Goal: Task Accomplishment & Management: Use online tool/utility

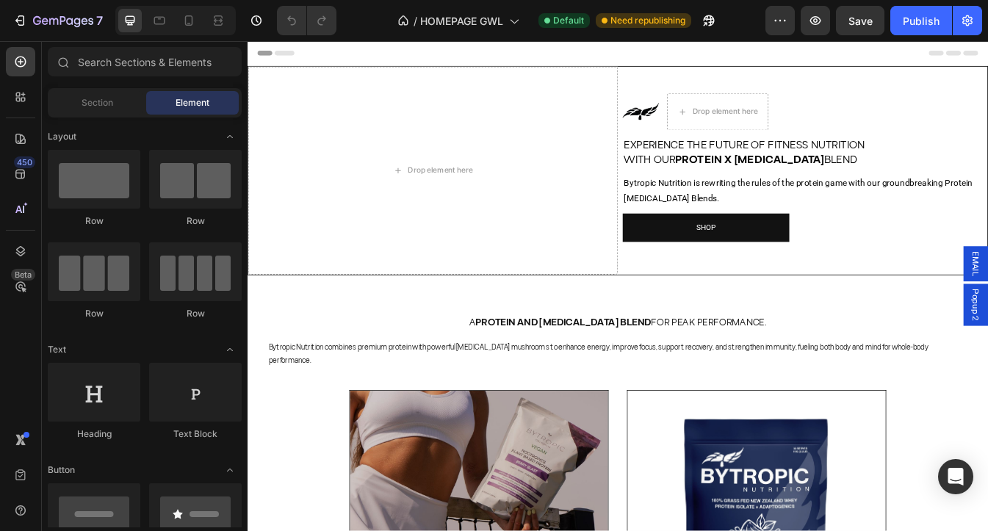
drag, startPoint x: 247, startPoint y: 41, endPoint x: 476, endPoint y: 198, distance: 276.8
click at [476, 198] on div "Drop element here" at bounding box center [477, 195] width 78 height 12
click at [339, 107] on div "Drop element here" at bounding box center [468, 195] width 440 height 247
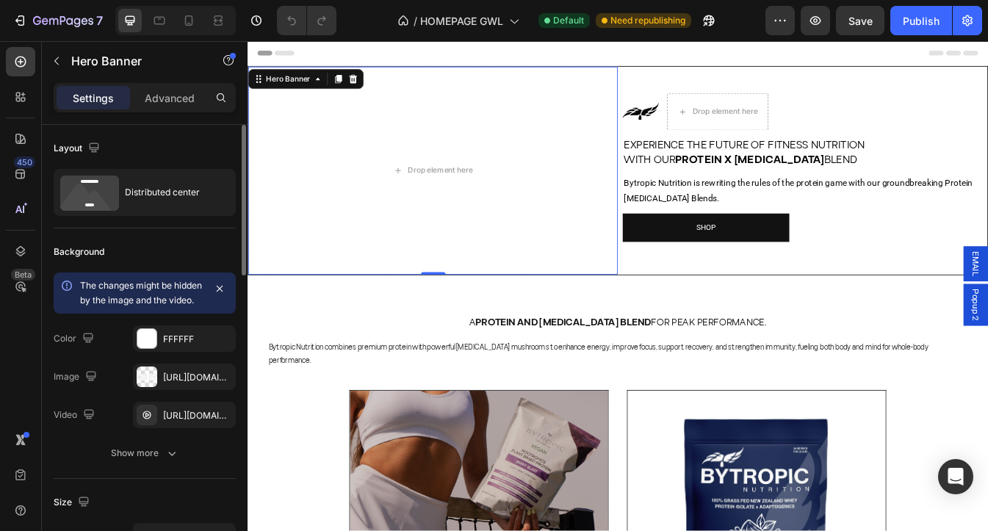
scroll to position [22, 0]
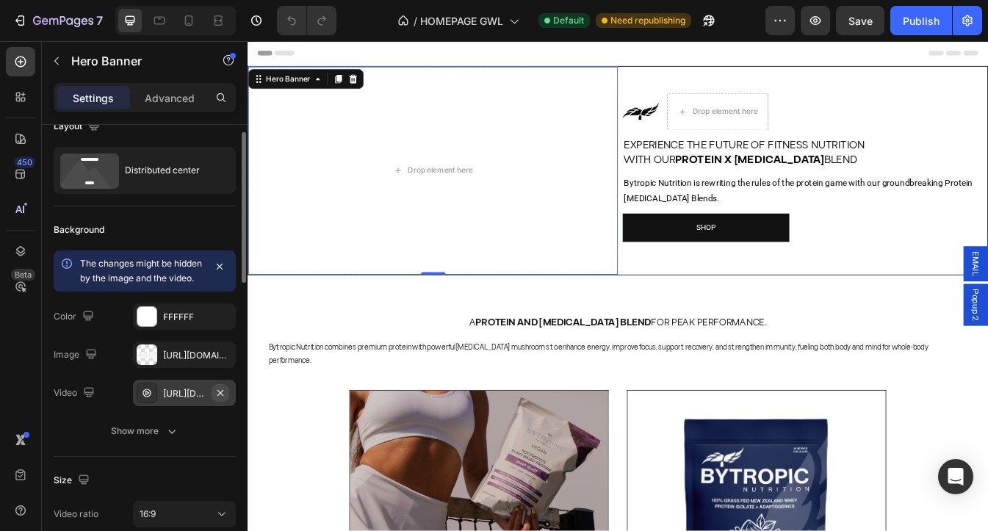
click at [217, 395] on icon "button" at bounding box center [220, 392] width 6 height 6
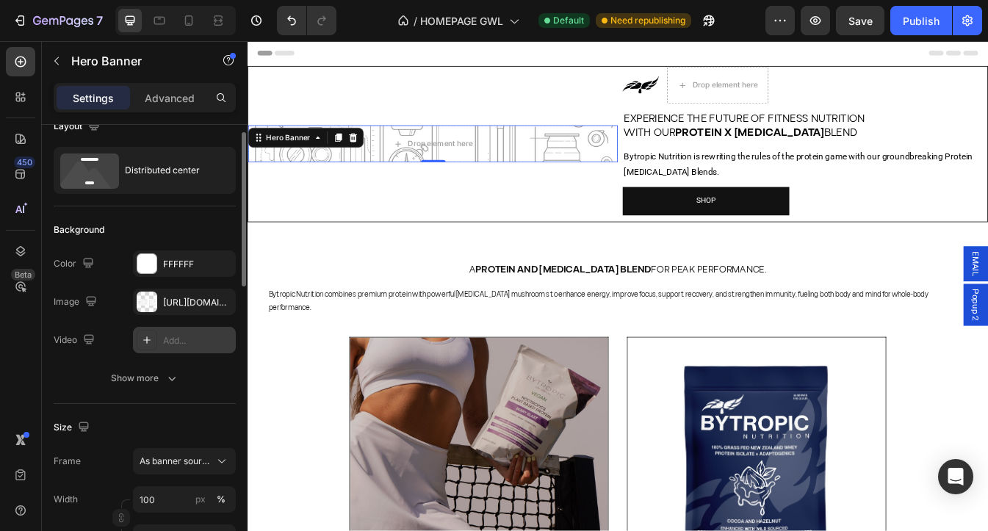
click at [179, 342] on div "Add..." at bounding box center [197, 340] width 69 height 13
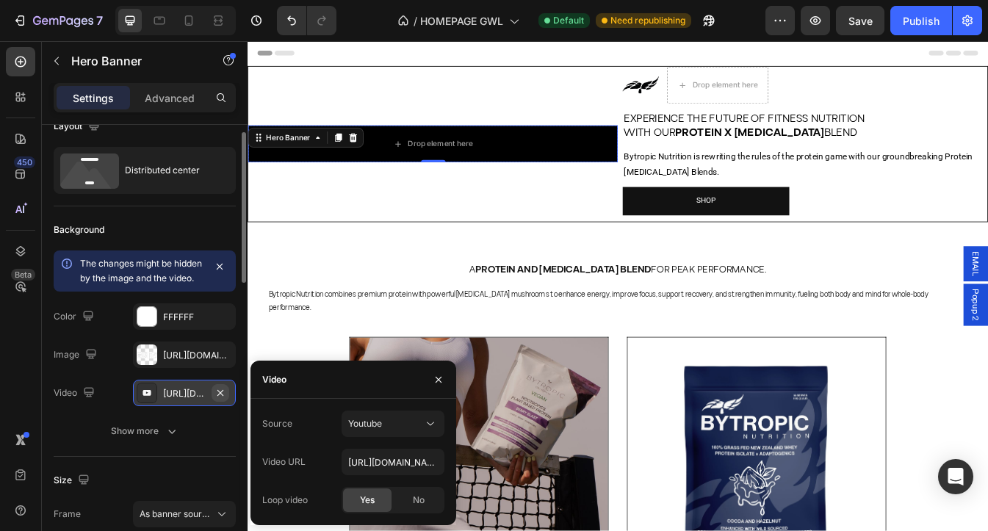
click at [223, 399] on icon "button" at bounding box center [220, 393] width 12 height 12
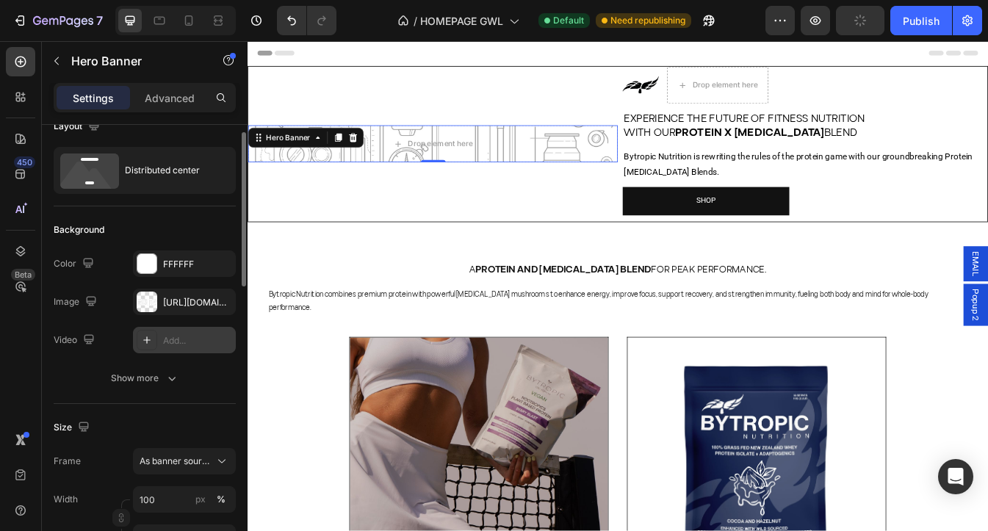
click at [147, 339] on icon at bounding box center [146, 339] width 7 height 7
type input "[URL][DOMAIN_NAME]"
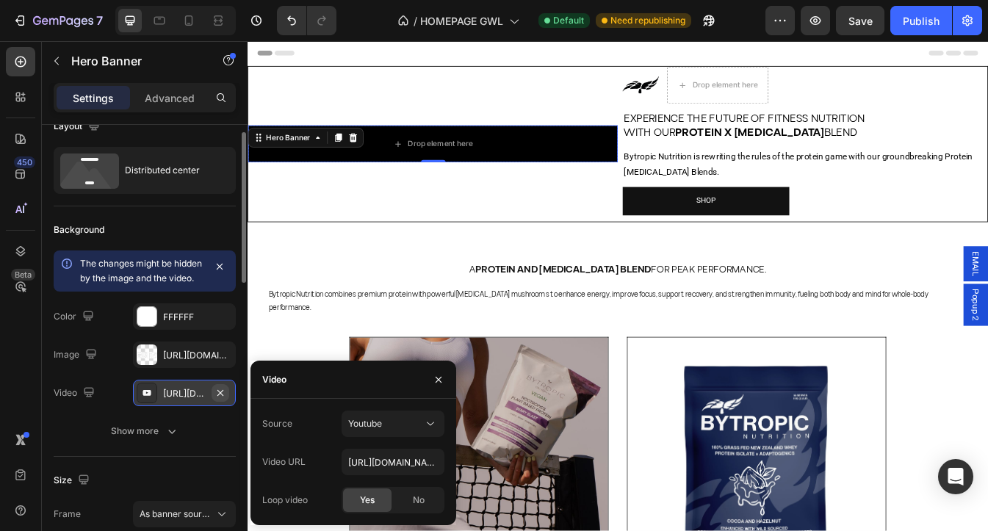
click at [221, 399] on icon "button" at bounding box center [220, 393] width 12 height 12
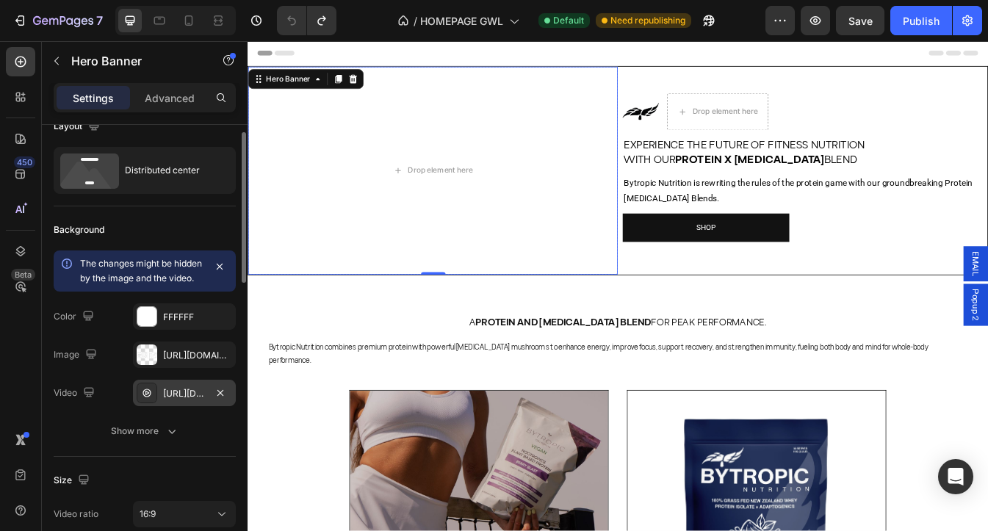
click at [175, 400] on div "[URL][DOMAIN_NAME]" at bounding box center [184, 393] width 43 height 13
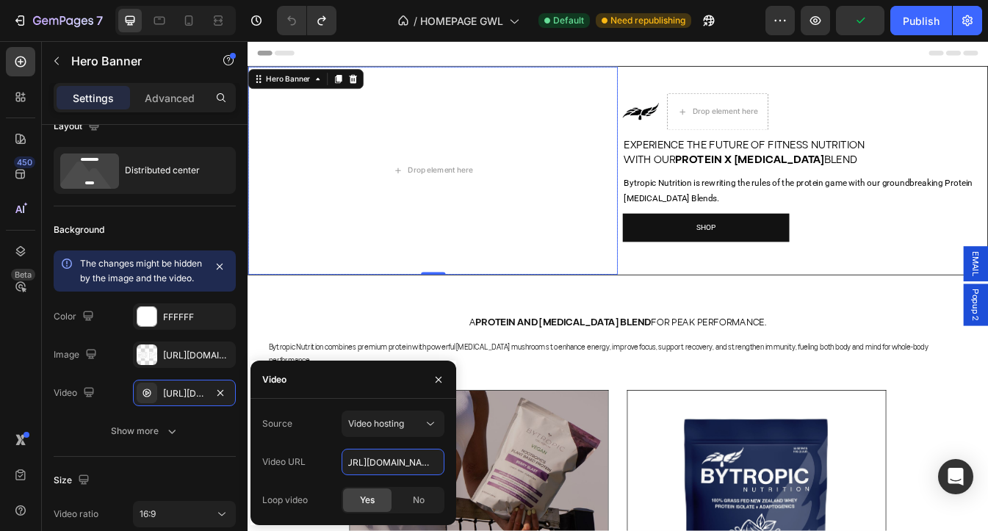
scroll to position [0, 248]
drag, startPoint x: 596, startPoint y: 502, endPoint x: 507, endPoint y: 548, distance: 99.8
paste input "7dec0ea65c5a41ec9b1e86733f283c14"
type input "[URL][DOMAIN_NAME]"
click at [187, 228] on div "Background" at bounding box center [145, 229] width 182 height 23
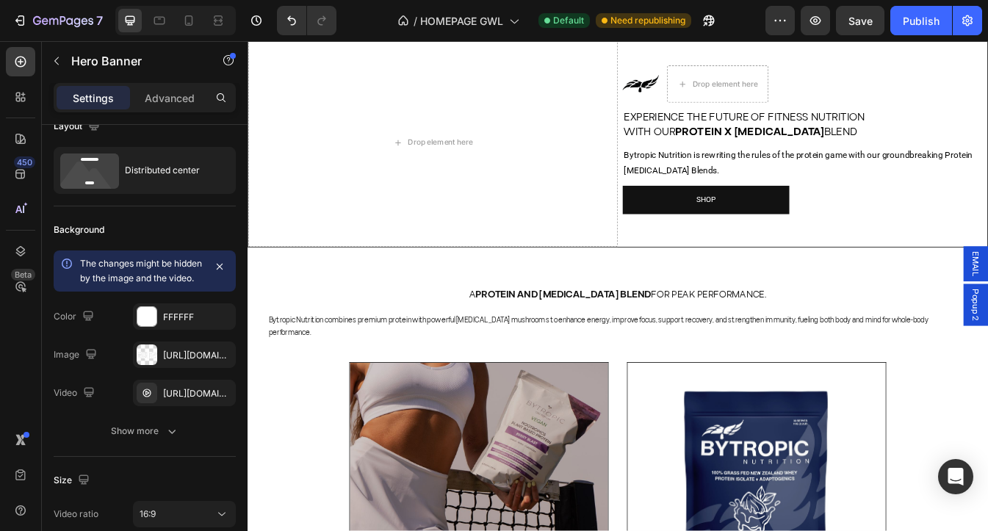
scroll to position [0, 0]
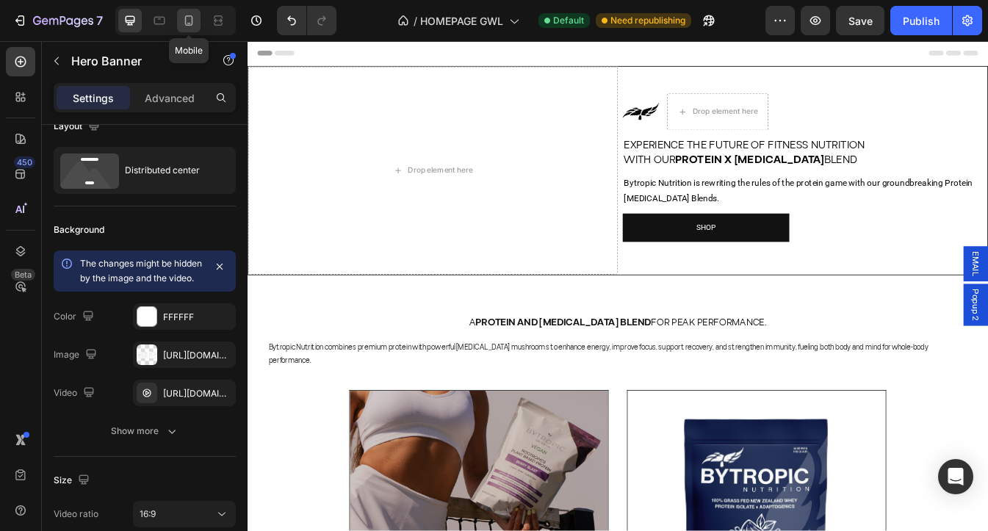
click at [184, 20] on icon at bounding box center [188, 20] width 15 height 15
type input "600"
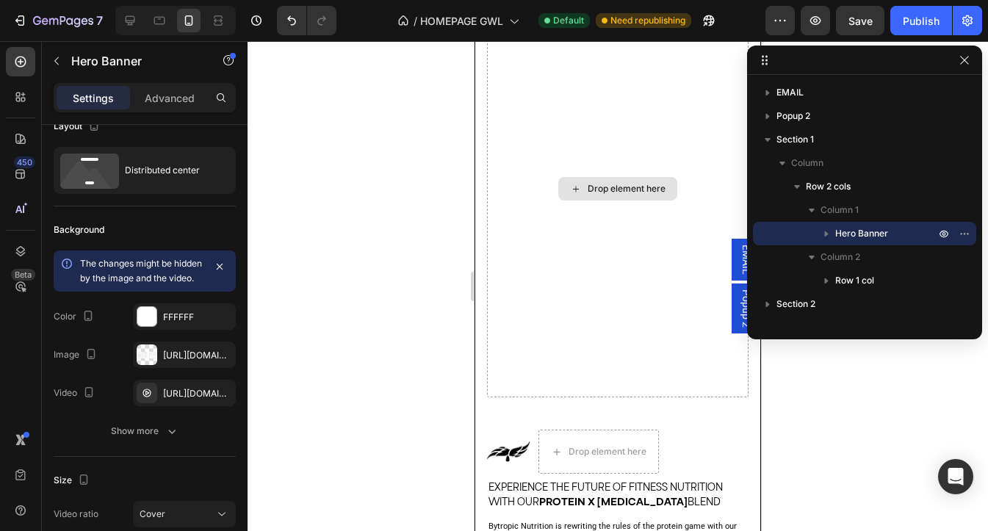
scroll to position [106, 0]
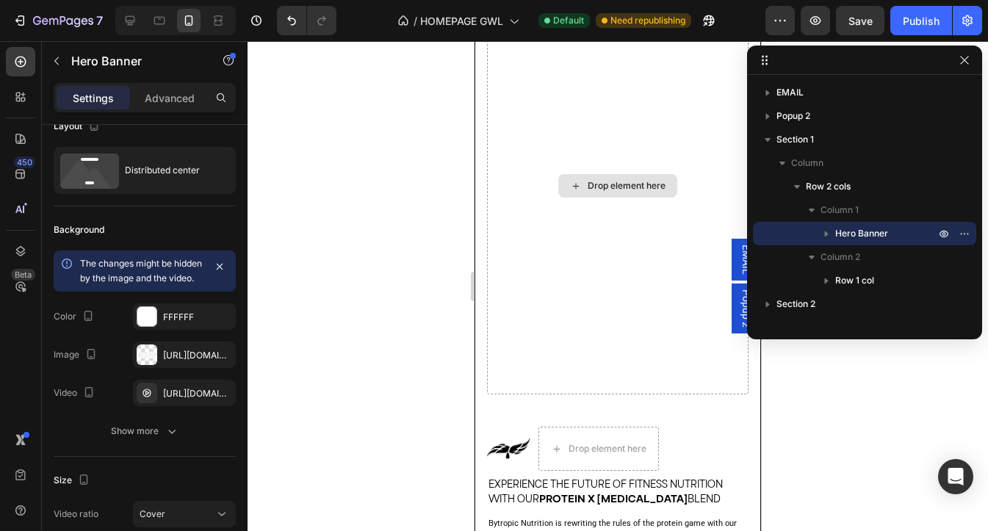
click at [623, 269] on div "Drop element here" at bounding box center [617, 185] width 261 height 417
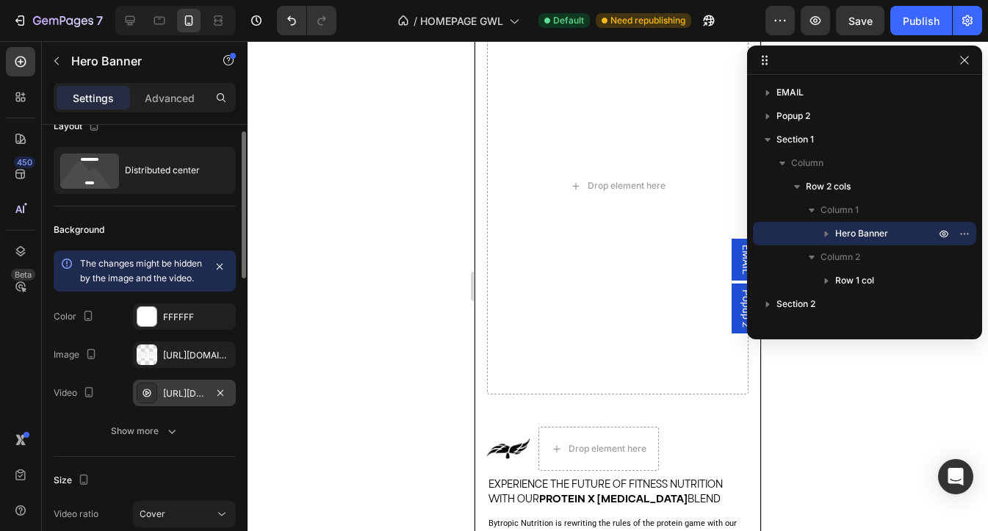
click at [189, 400] on div "[URL][DOMAIN_NAME]" at bounding box center [184, 393] width 43 height 13
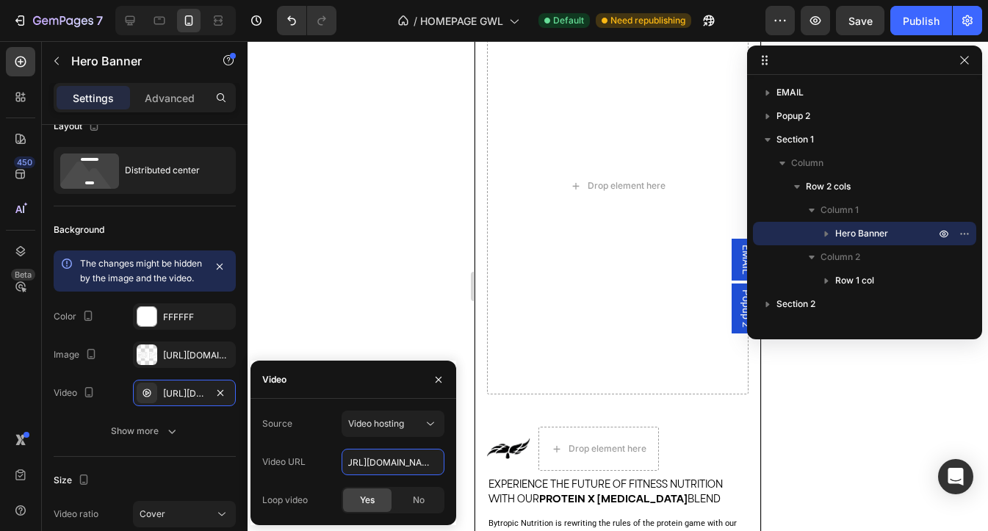
scroll to position [0, 248]
drag, startPoint x: 347, startPoint y: 463, endPoint x: 460, endPoint y: 470, distance: 112.5
click at [460, 0] on div "7 Version history / HOMEPAGE GWL Default Need republishing Preview Save Publish…" at bounding box center [494, 0] width 988 height 0
paste input "7dec0ea65c5a41ec9b1e86733f283c14.mov"
type input "[URL][DOMAIN_NAME]"
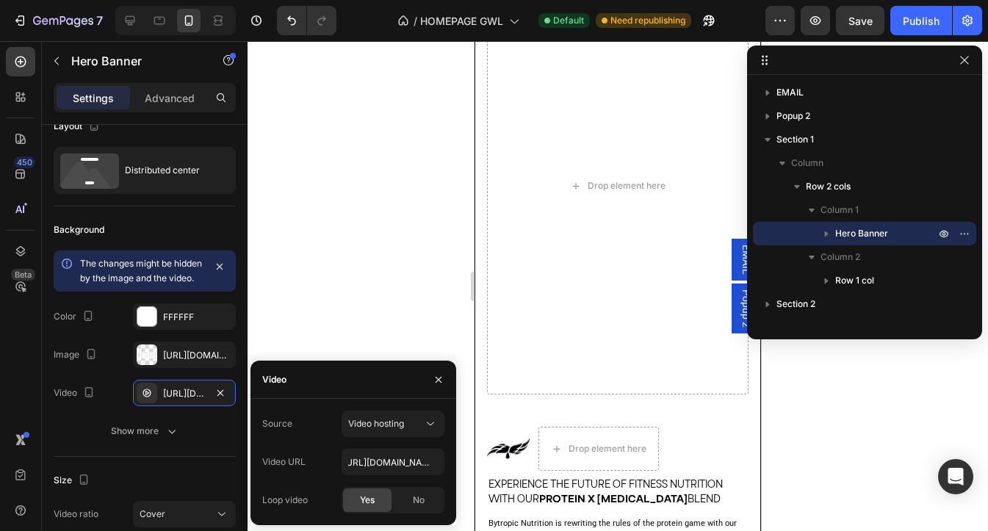
click at [424, 288] on div at bounding box center [617, 286] width 740 height 490
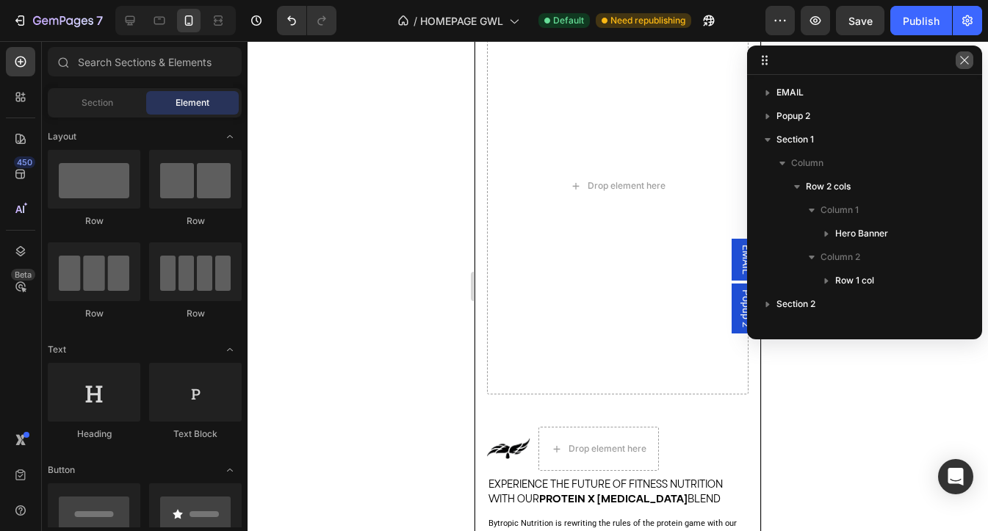
click at [964, 65] on icon "button" at bounding box center [964, 60] width 12 height 12
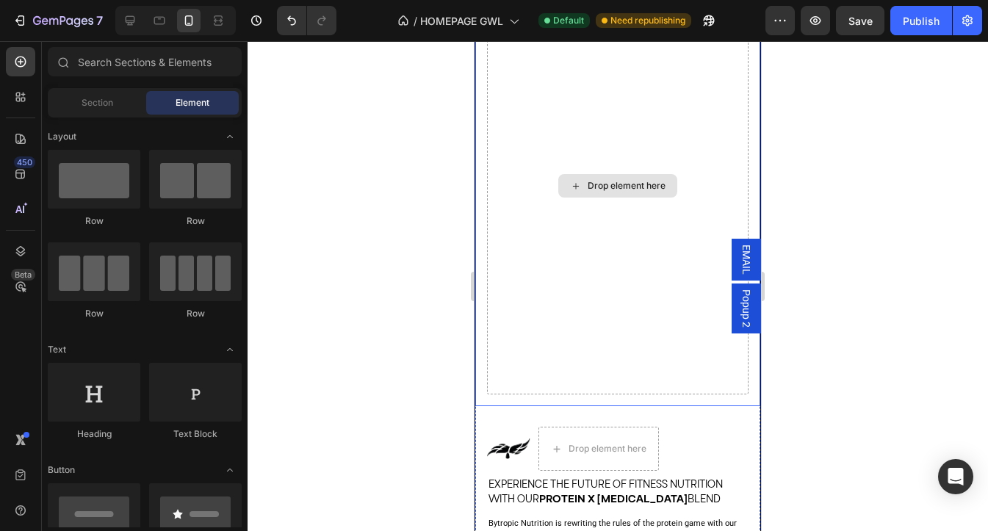
click at [562, 297] on div "Drop element here" at bounding box center [617, 185] width 261 height 417
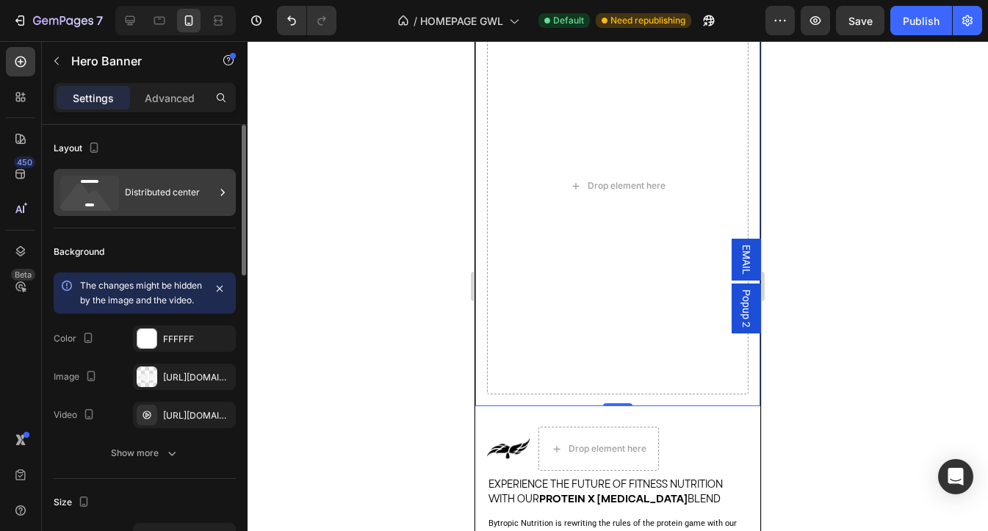
click at [169, 192] on div "Distributed center" at bounding box center [170, 192] width 90 height 34
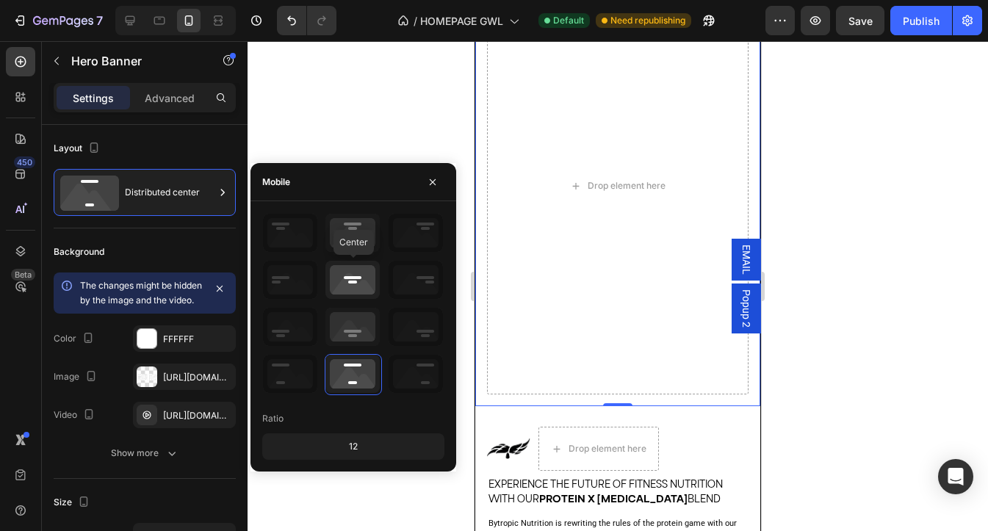
click at [361, 282] on icon at bounding box center [352, 280] width 54 height 38
click at [348, 374] on icon at bounding box center [352, 374] width 54 height 38
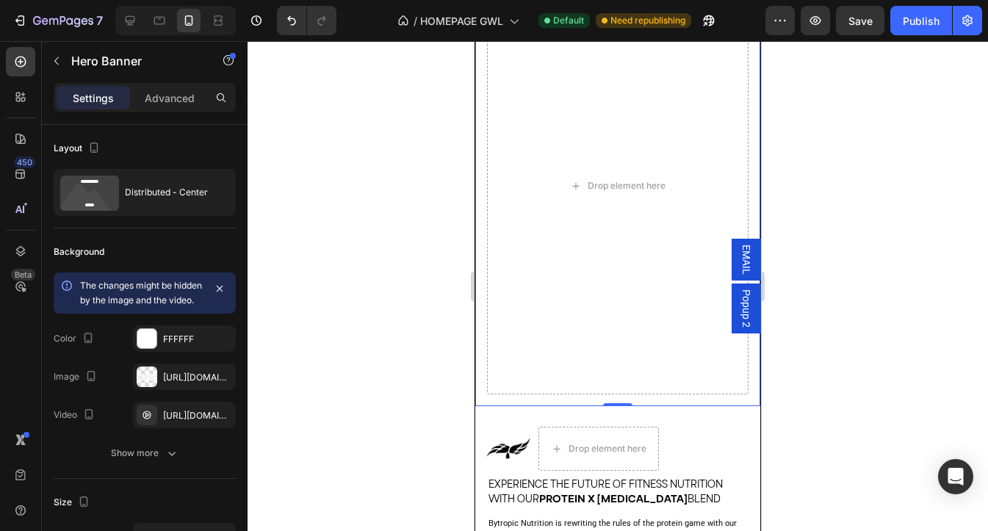
click at [351, 114] on div at bounding box center [617, 286] width 740 height 490
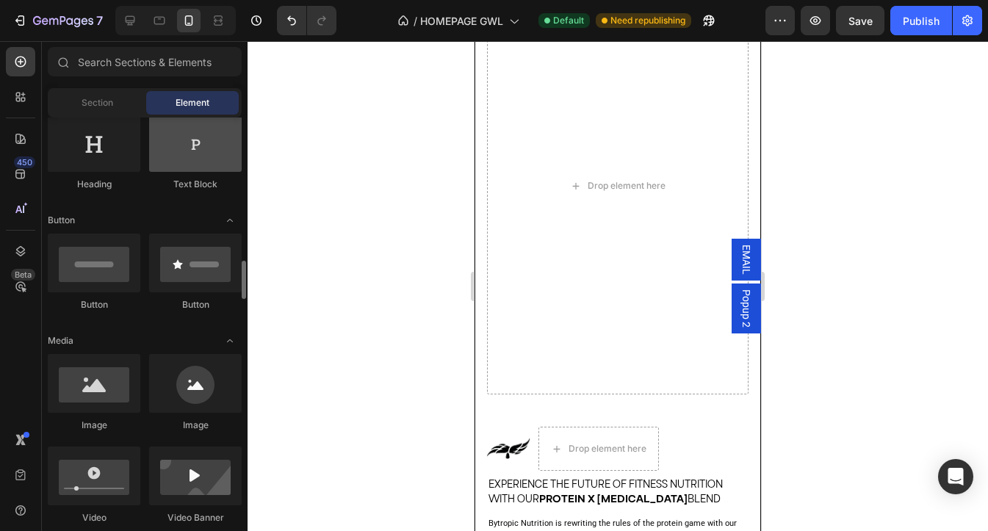
scroll to position [359, 0]
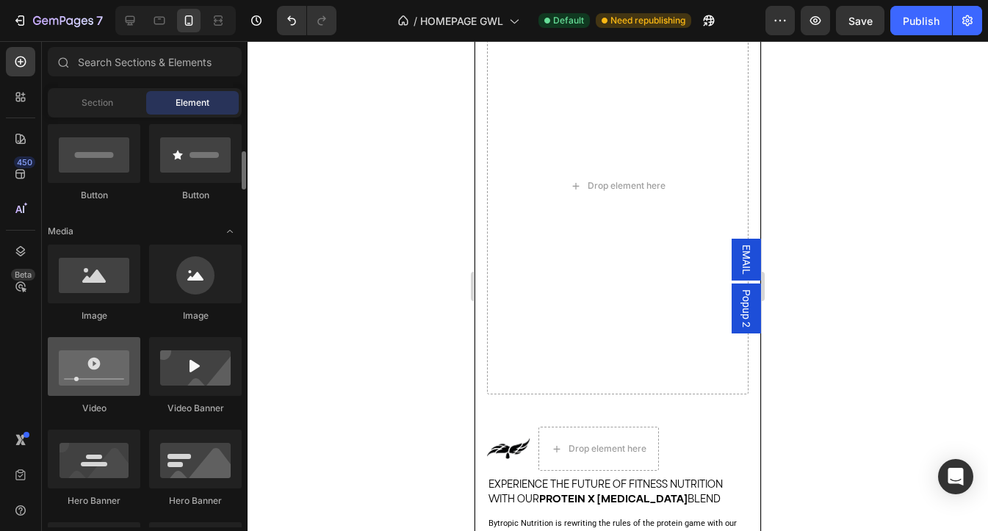
click at [120, 349] on div at bounding box center [94, 366] width 93 height 59
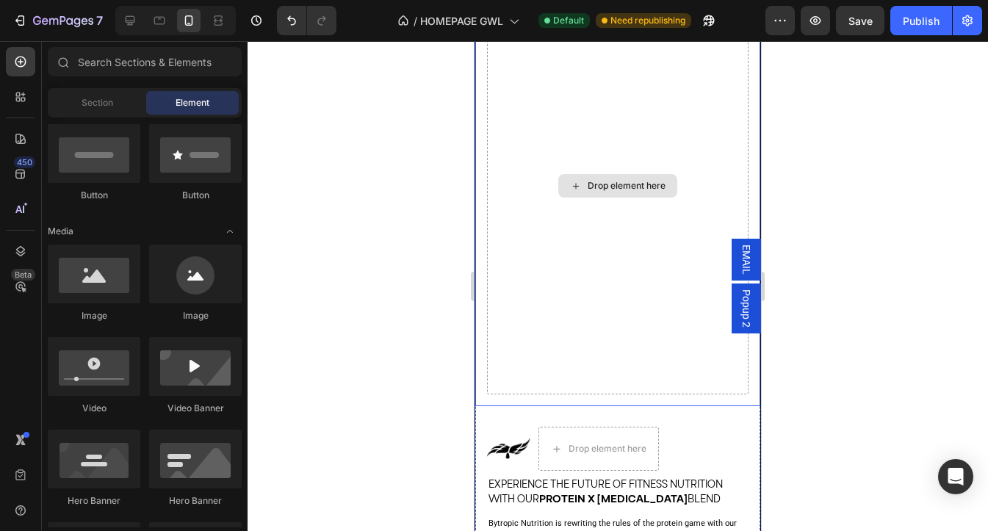
click at [550, 335] on div "Drop element here" at bounding box center [617, 185] width 261 height 417
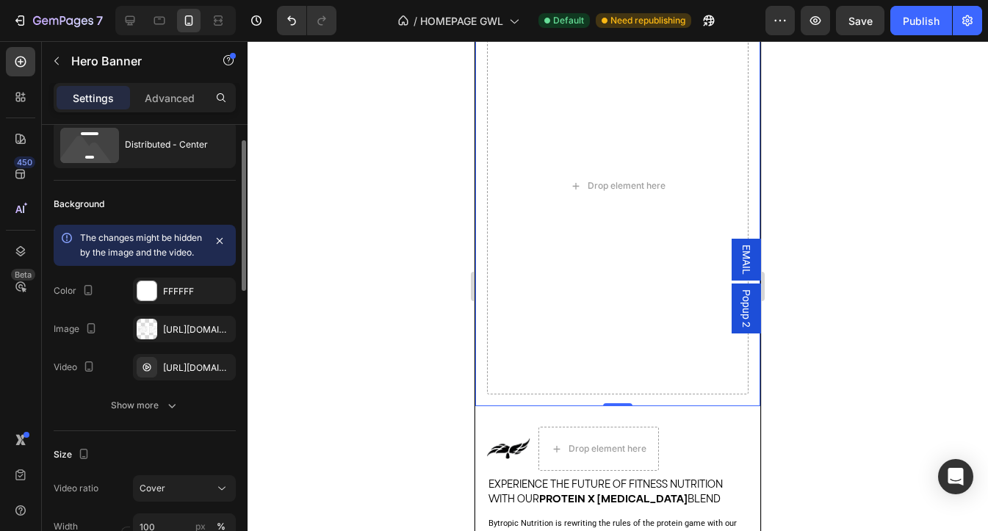
scroll to position [151, 0]
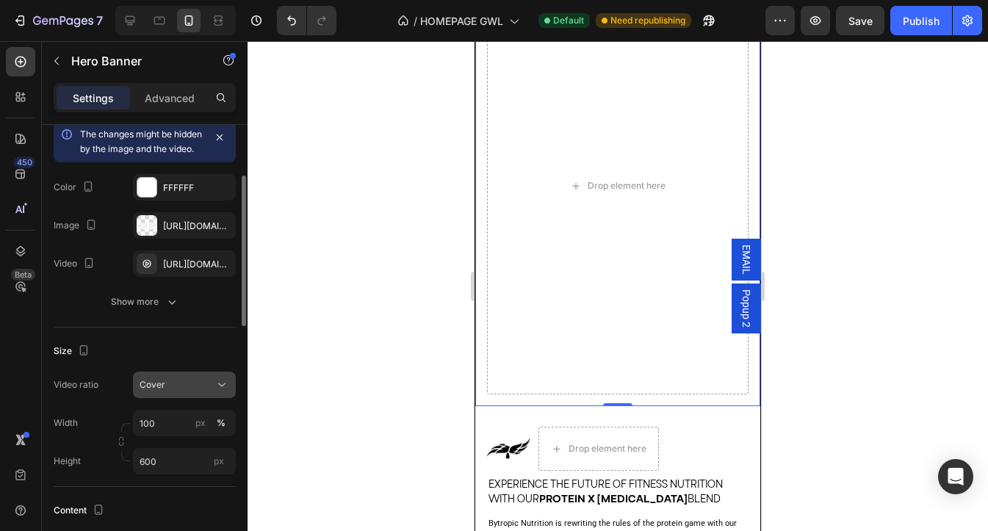
click at [197, 391] on div "Cover" at bounding box center [177, 384] width 75 height 13
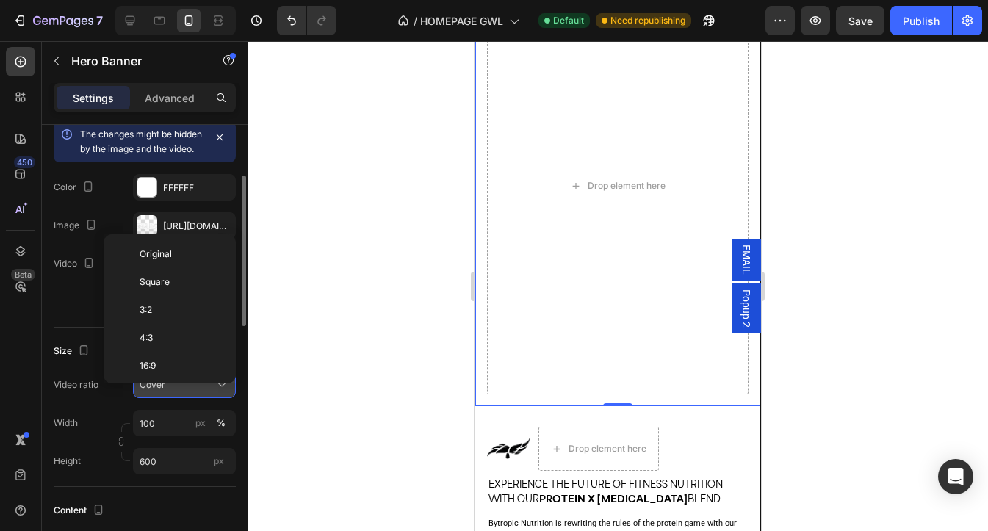
scroll to position [159, 0]
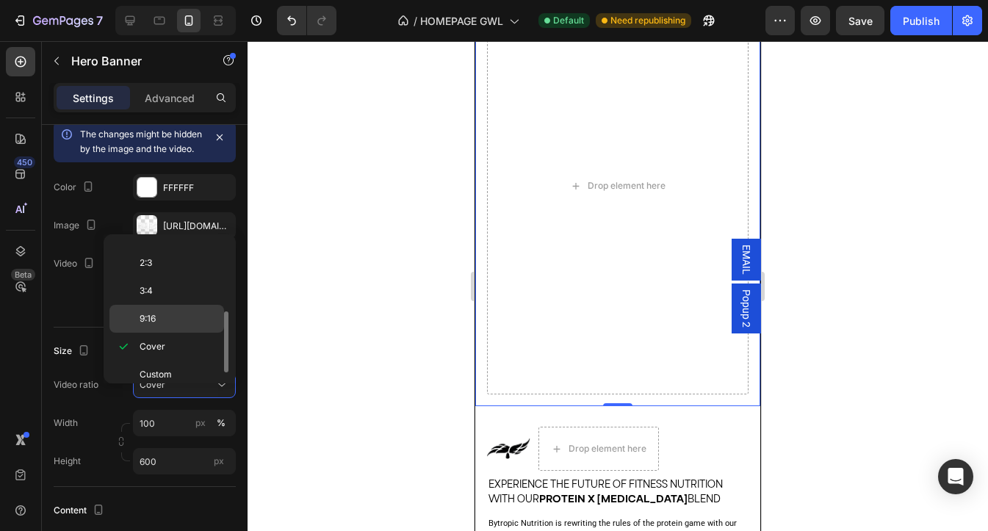
click at [177, 314] on p "9:16" at bounding box center [179, 318] width 78 height 13
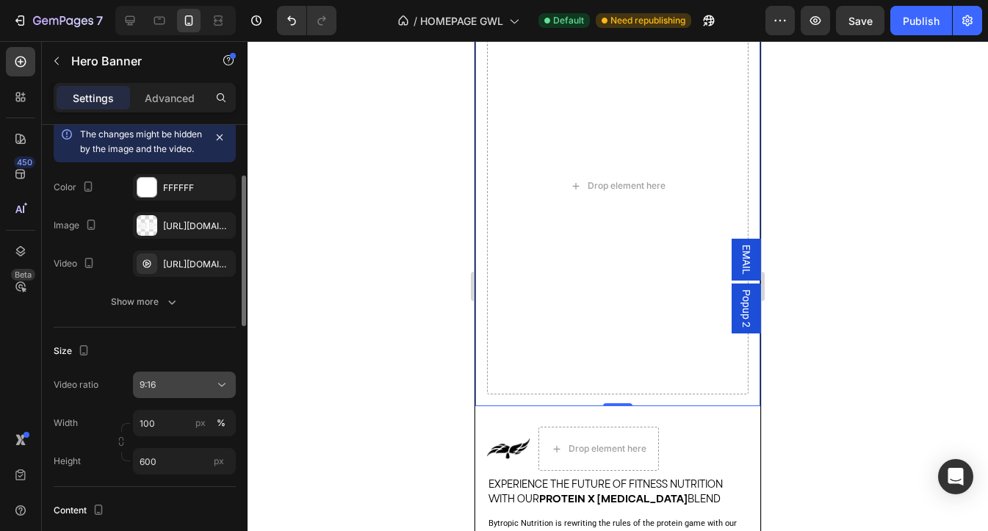
click at [189, 391] on div "9:16" at bounding box center [177, 384] width 75 height 13
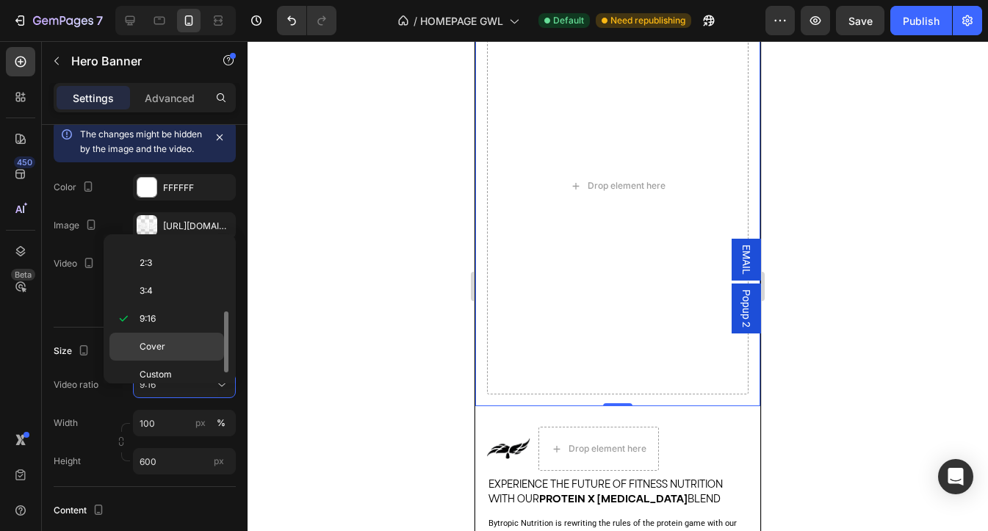
click at [181, 344] on p "Cover" at bounding box center [179, 346] width 78 height 13
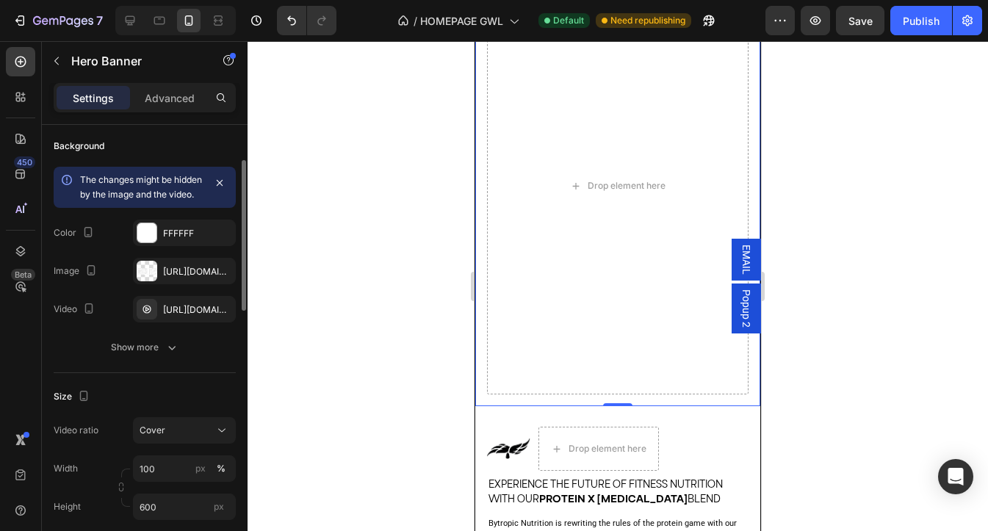
scroll to position [0, 0]
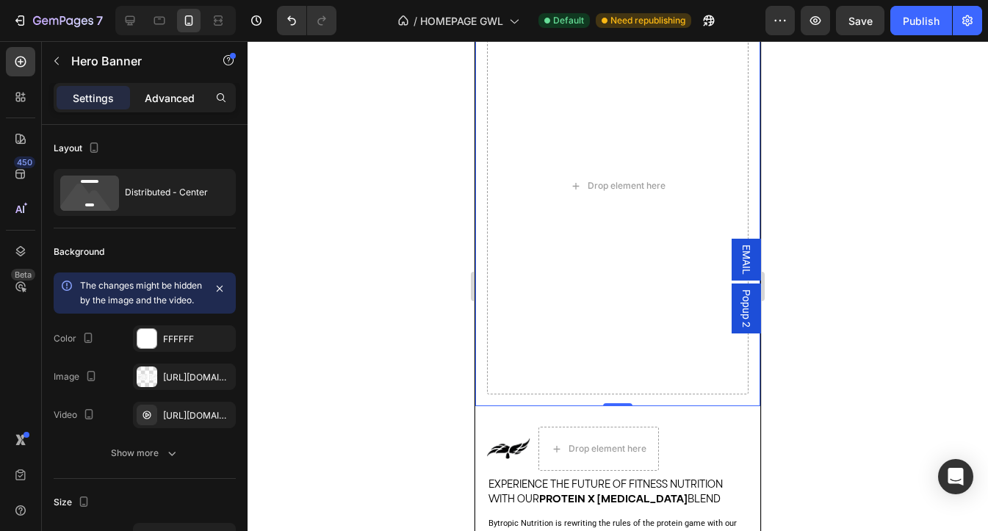
click at [170, 96] on p "Advanced" at bounding box center [170, 97] width 50 height 15
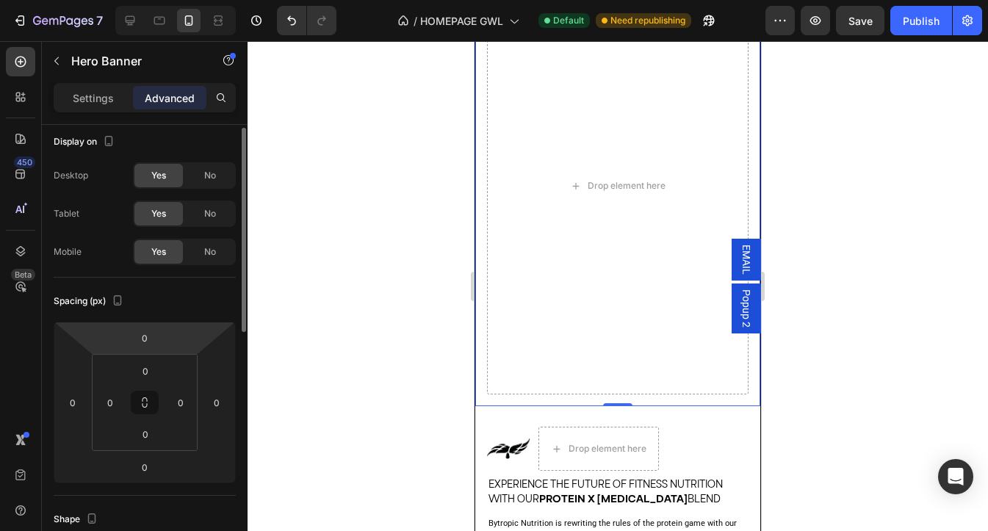
scroll to position [26, 0]
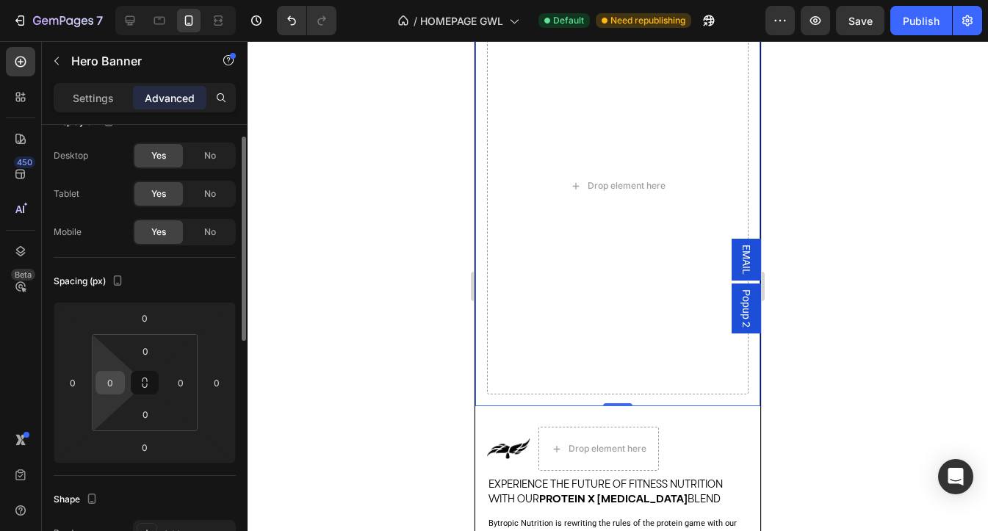
click at [105, 381] on input "0" at bounding box center [110, 383] width 22 height 22
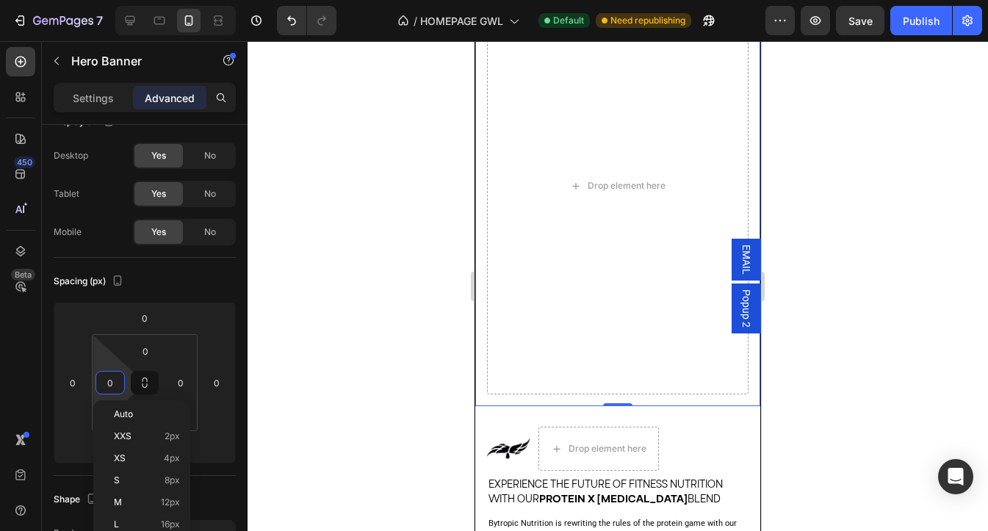
click at [344, 313] on div at bounding box center [617, 286] width 740 height 490
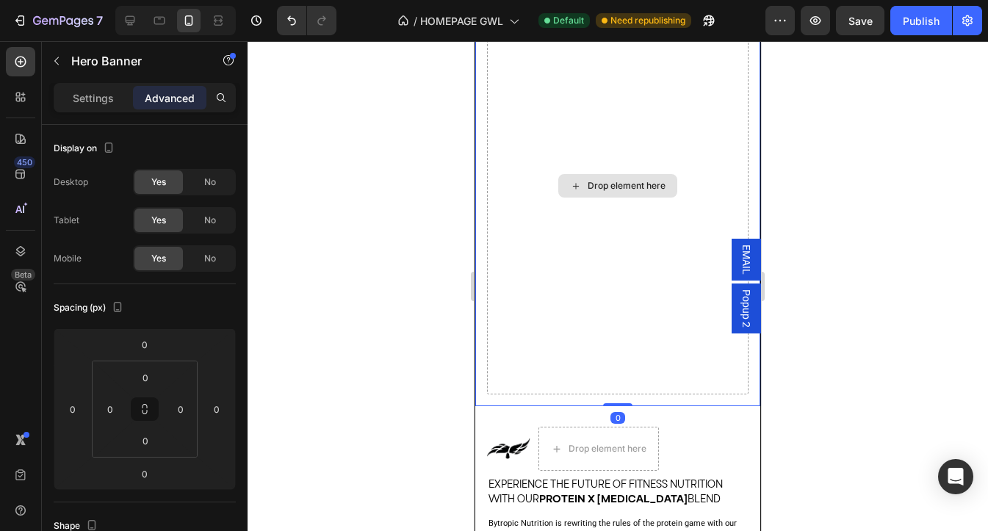
click at [508, 82] on div "Drop element here" at bounding box center [617, 185] width 261 height 417
click at [592, 184] on div "Drop element here" at bounding box center [626, 186] width 78 height 12
click at [571, 349] on div "Drop element here" at bounding box center [617, 185] width 261 height 417
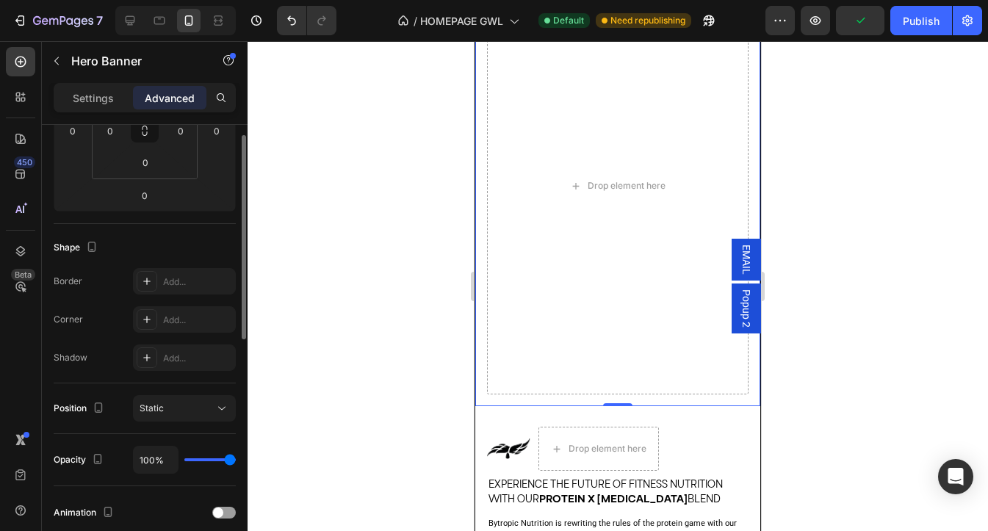
scroll to position [370, 0]
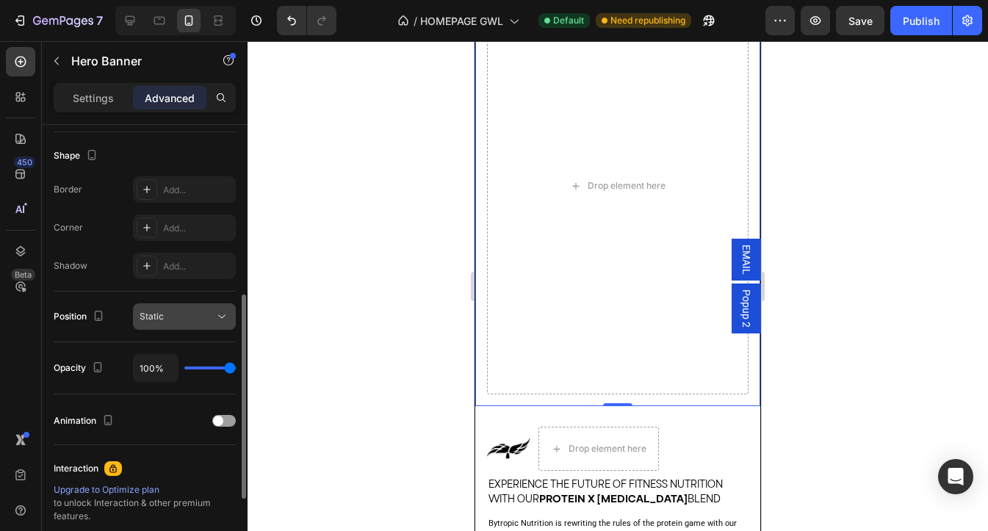
click at [206, 316] on div "Static" at bounding box center [177, 316] width 75 height 13
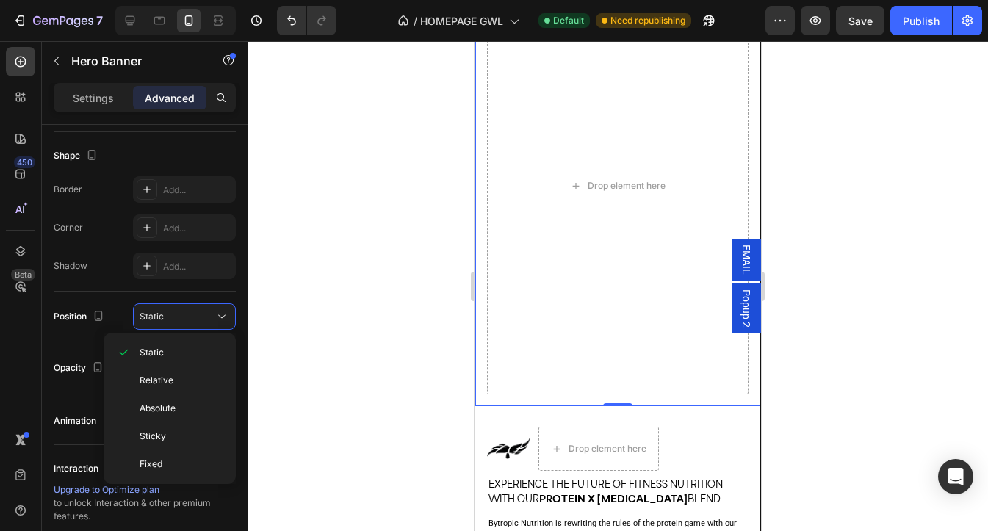
click at [342, 336] on div at bounding box center [617, 286] width 740 height 490
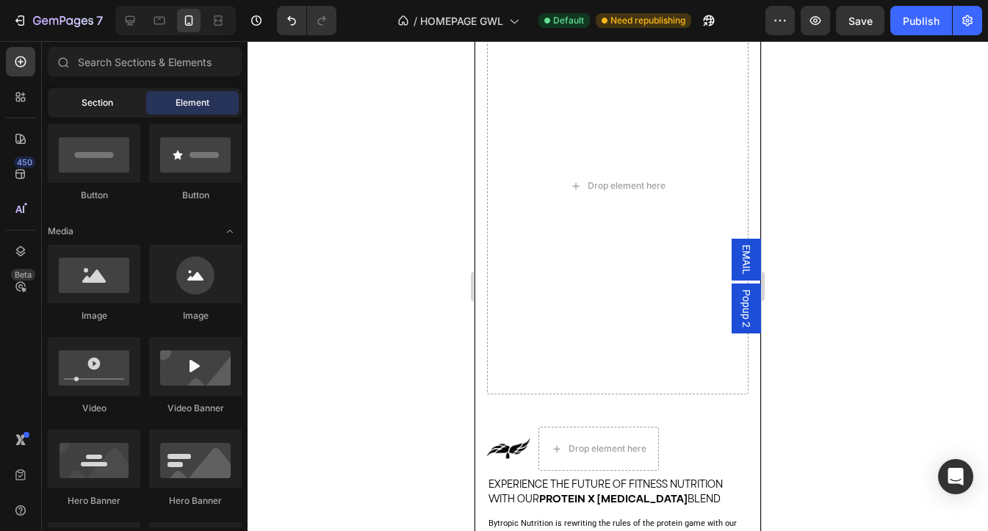
click at [105, 100] on span "Section" at bounding box center [98, 102] width 32 height 13
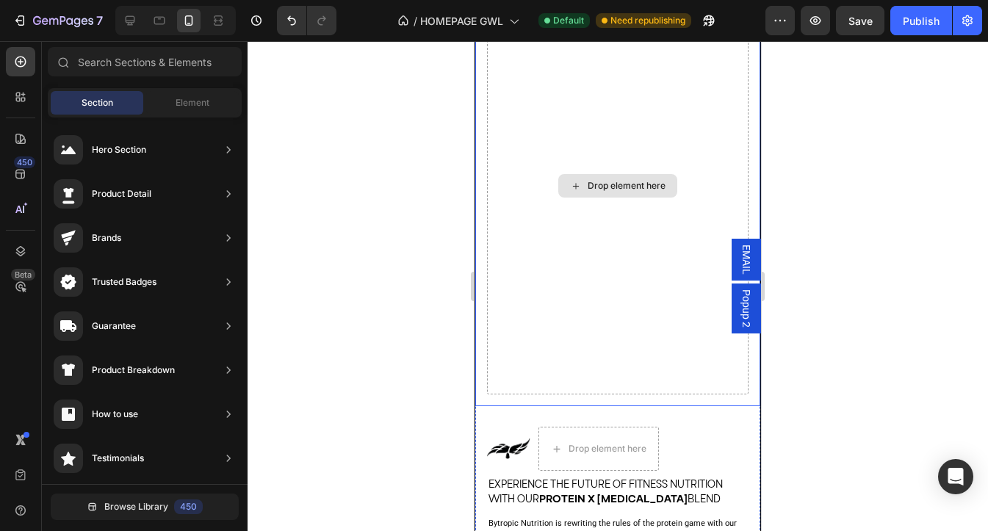
click at [626, 349] on div "Drop element here" at bounding box center [617, 185] width 261 height 417
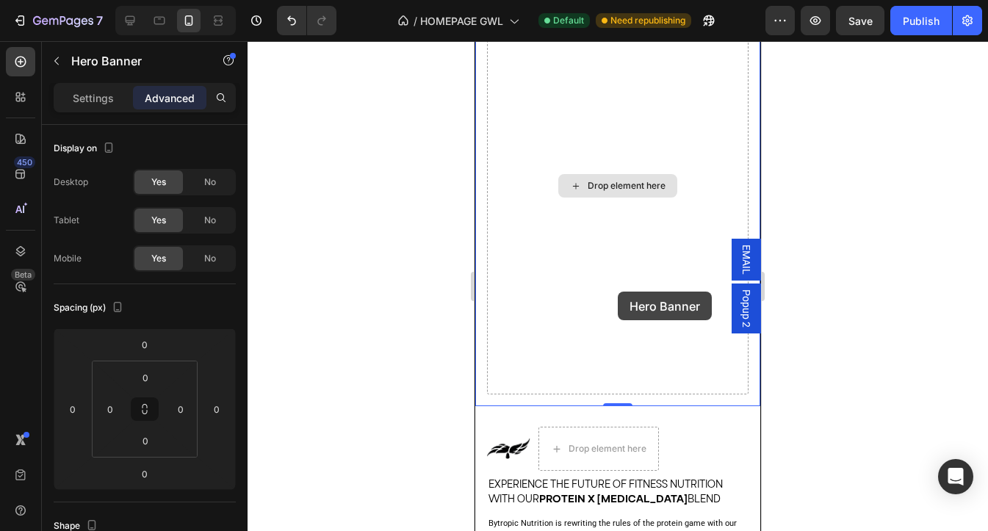
scroll to position [0, 0]
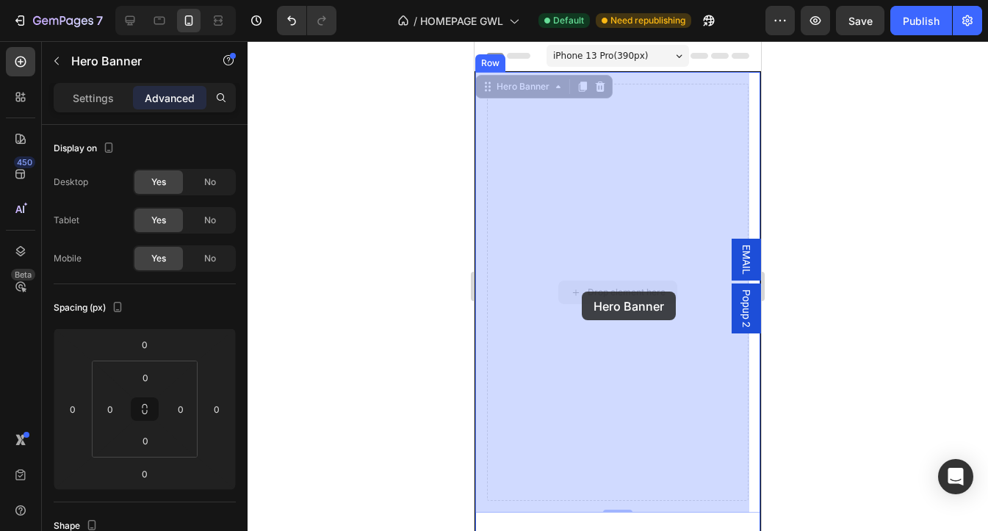
drag, startPoint x: 647, startPoint y: 291, endPoint x: 582, endPoint y: 292, distance: 64.6
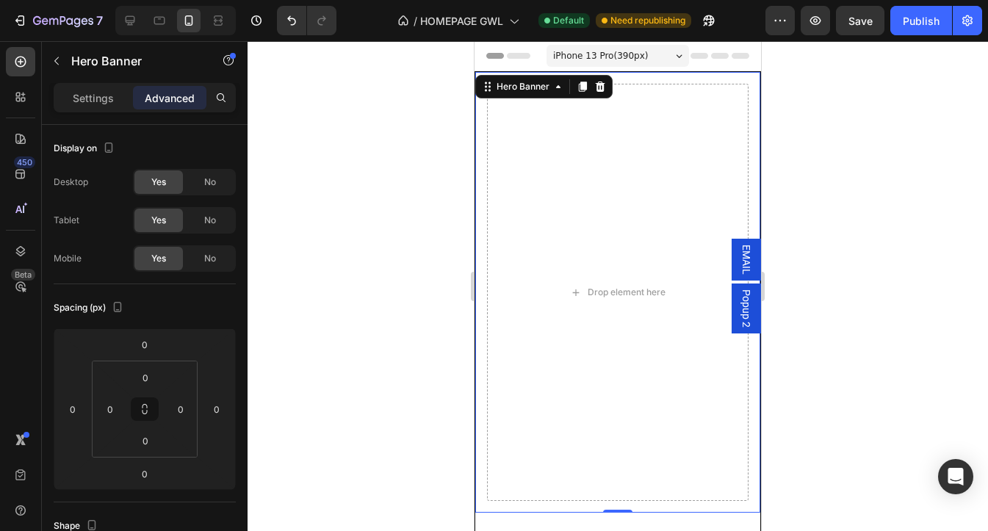
click at [648, 57] on div "iPhone 13 Pro ( 390 px)" at bounding box center [617, 56] width 142 height 22
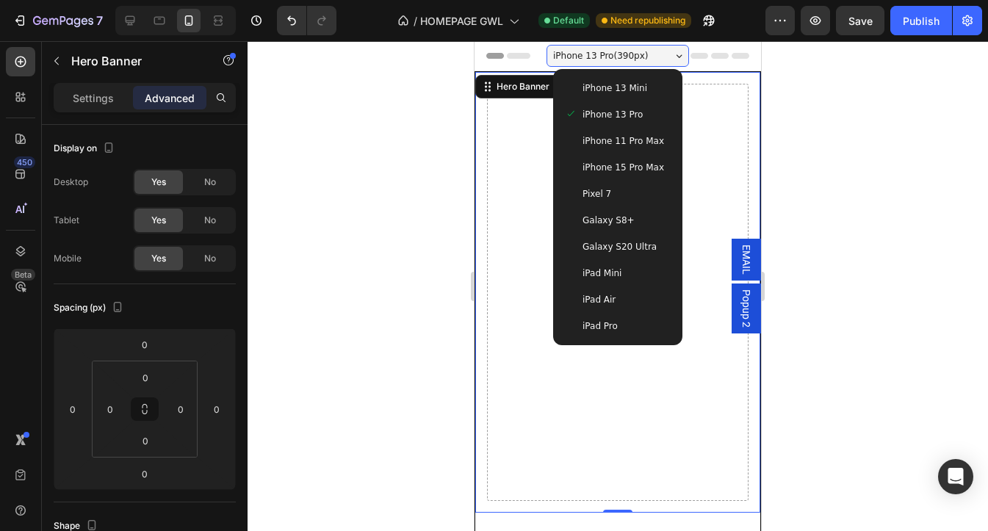
click at [409, 153] on div at bounding box center [617, 286] width 740 height 490
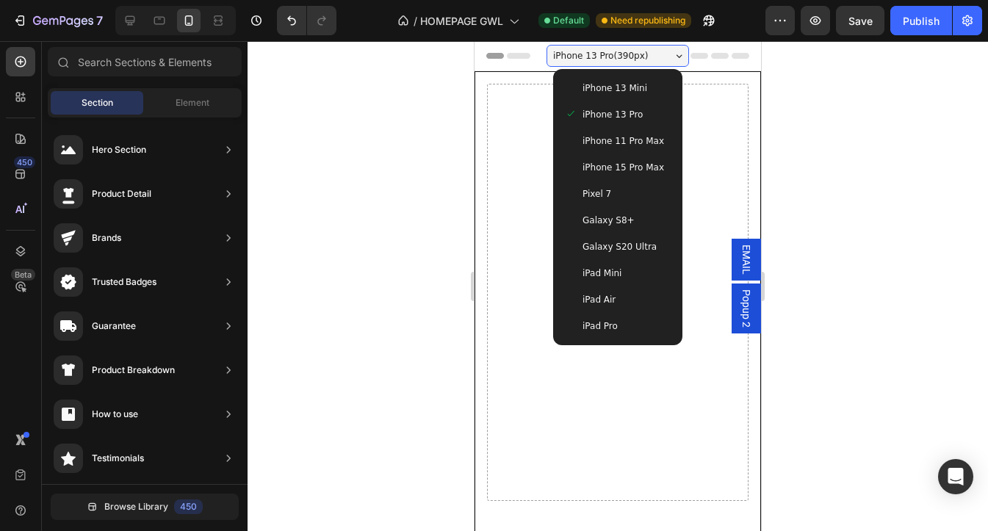
click at [410, 153] on div at bounding box center [617, 286] width 740 height 490
click at [673, 49] on div "iPhone 13 Pro ( 390 px)" at bounding box center [617, 56] width 142 height 22
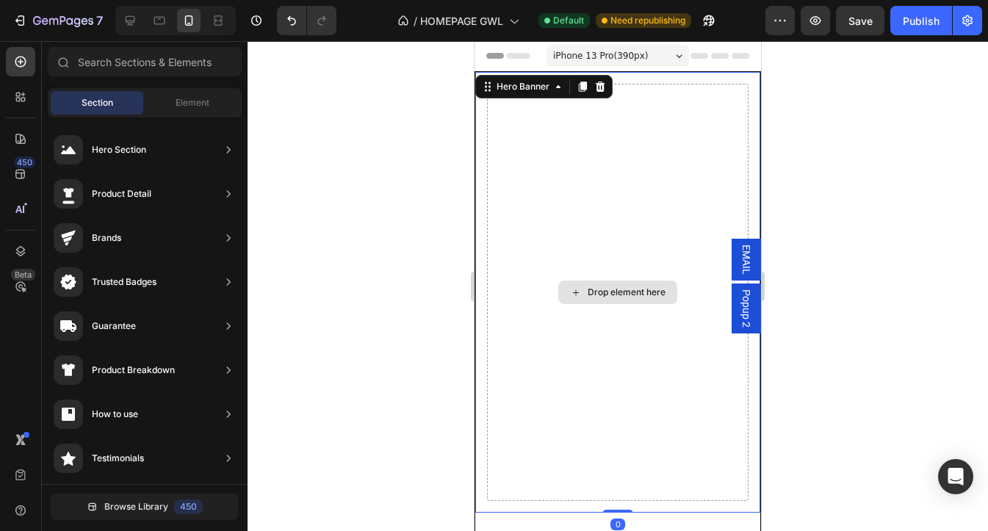
click at [611, 128] on div "Drop element here" at bounding box center [617, 292] width 261 height 417
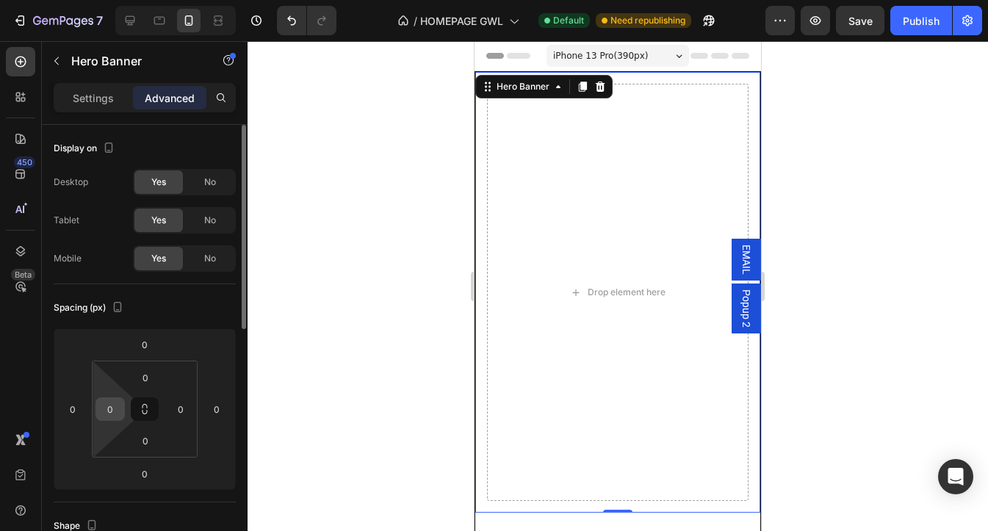
click at [108, 405] on input "0" at bounding box center [110, 409] width 22 height 22
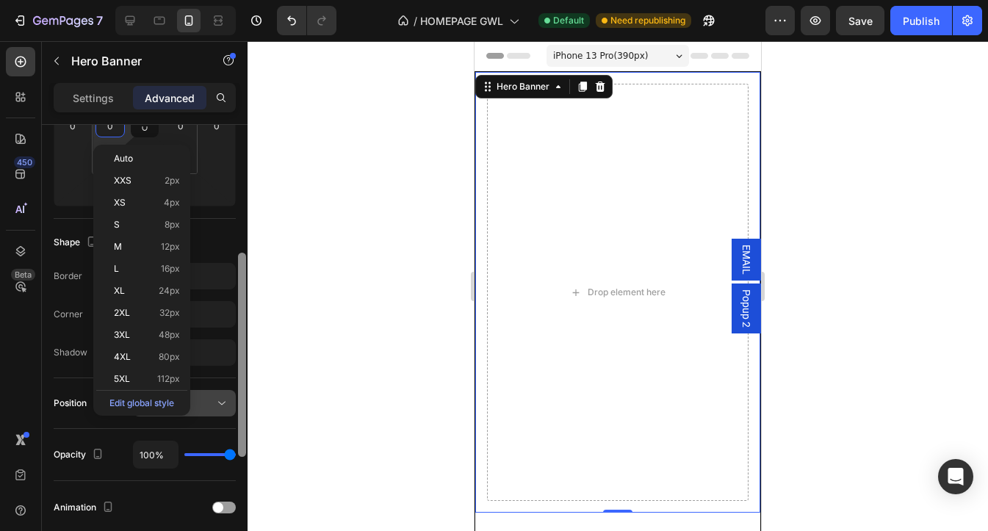
scroll to position [282, 0]
drag, startPoint x: 242, startPoint y: 281, endPoint x: 234, endPoint y: 410, distance: 129.5
click at [234, 410] on div "Display on Desktop Yes No Tablet Yes No Mobile Yes No Spacing (px) 0 0 0 0 0 0 …" at bounding box center [145, 349] width 206 height 448
click at [210, 408] on div "Static" at bounding box center [177, 404] width 75 height 13
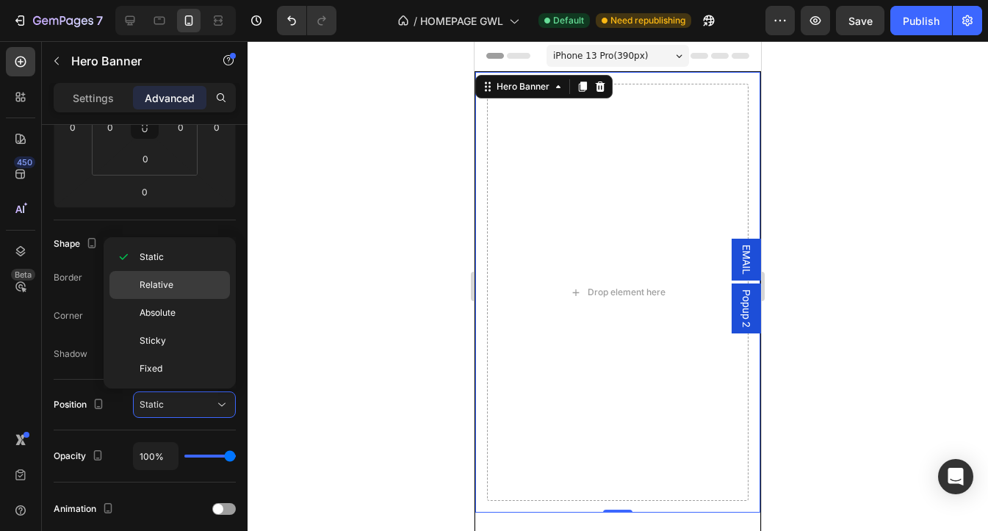
click at [191, 289] on p "Relative" at bounding box center [182, 284] width 84 height 13
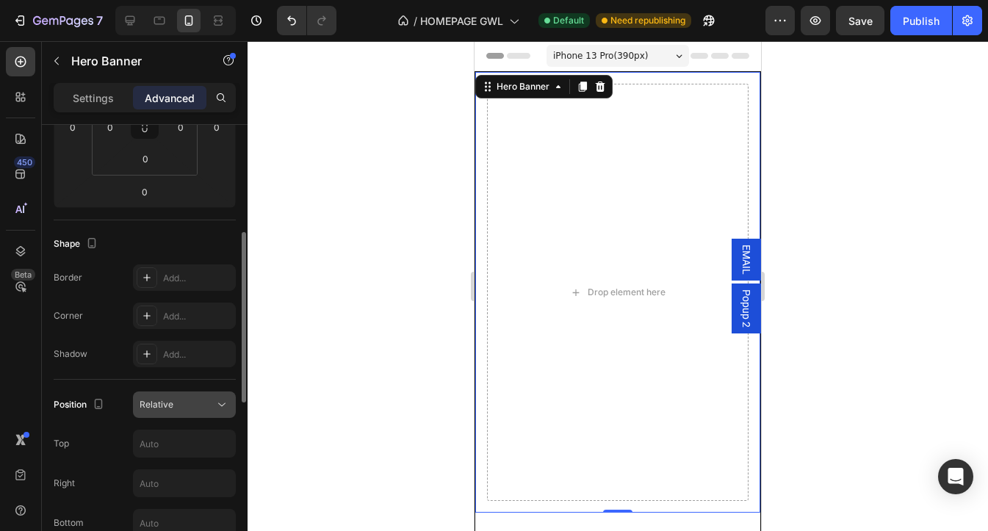
click at [192, 403] on div "Relative" at bounding box center [177, 404] width 75 height 13
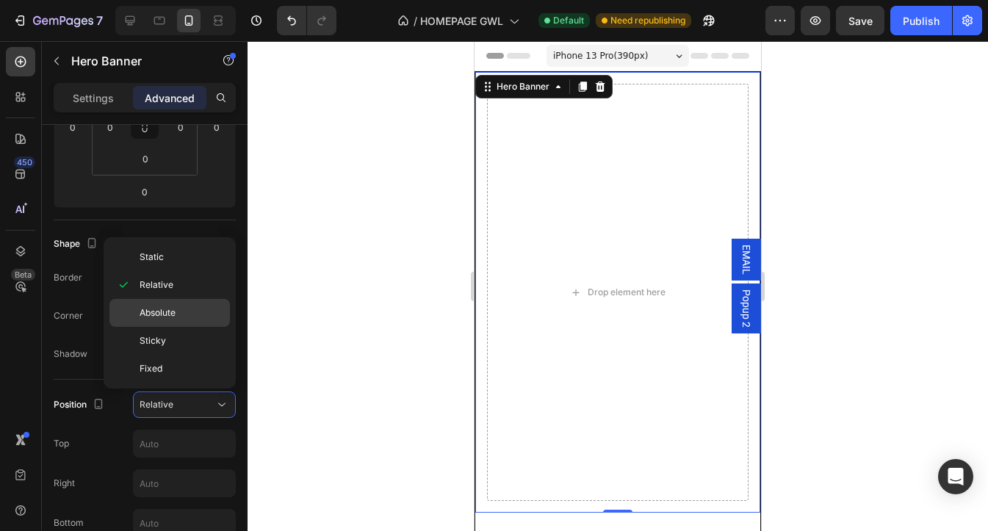
click at [203, 310] on p "Absolute" at bounding box center [182, 312] width 84 height 13
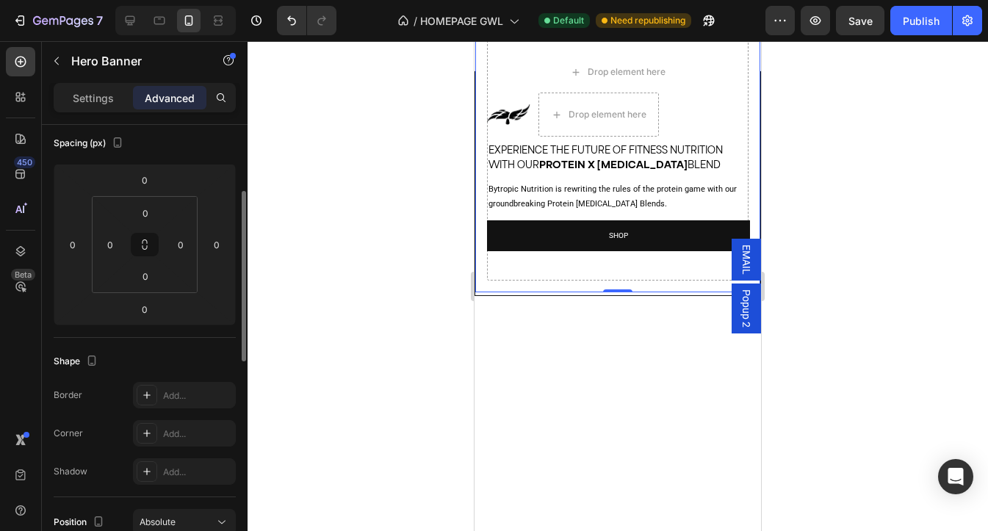
scroll to position [325, 0]
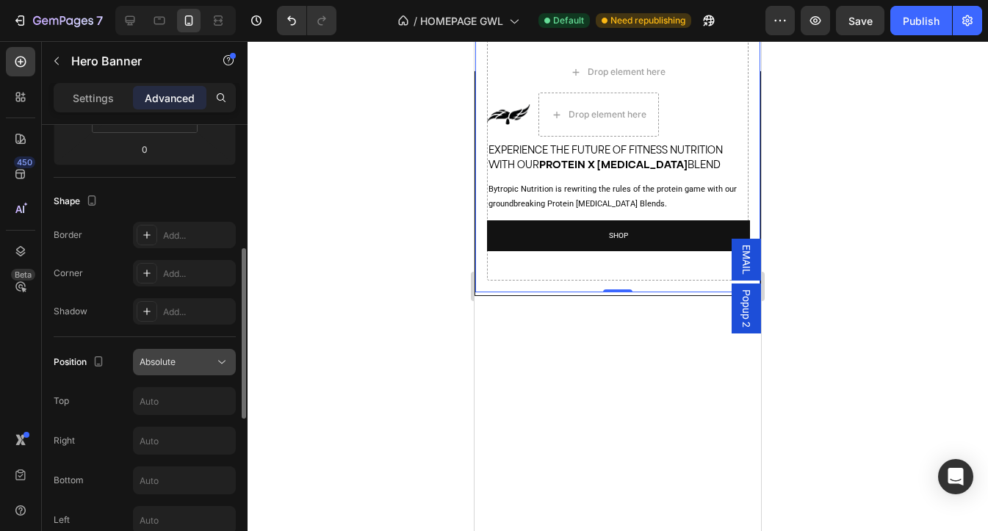
click at [195, 368] on div "Absolute" at bounding box center [177, 361] width 75 height 13
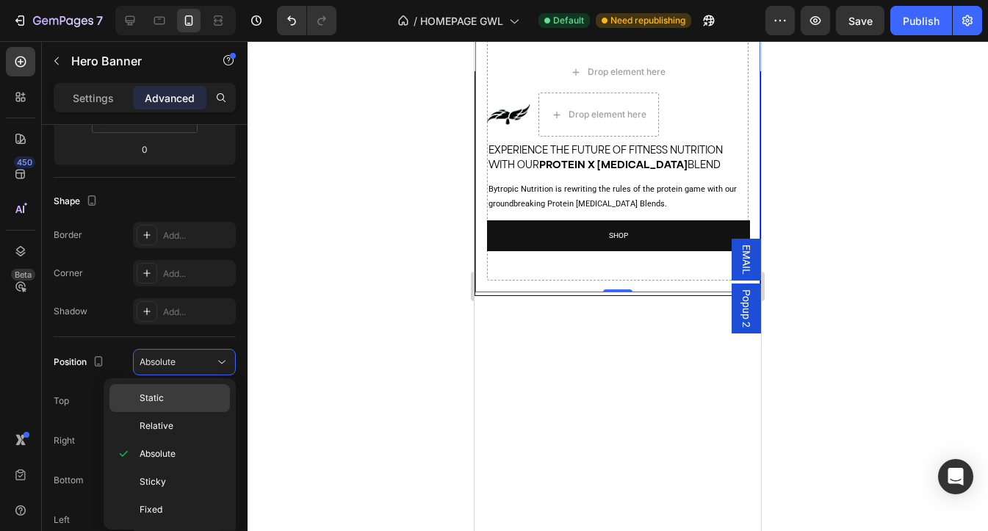
click at [180, 398] on p "Static" at bounding box center [182, 397] width 84 height 13
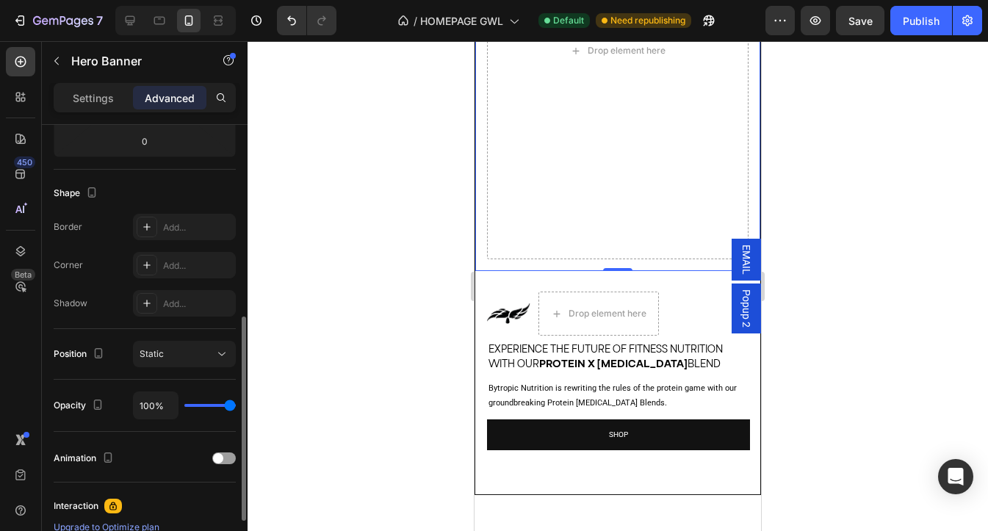
scroll to position [360, 0]
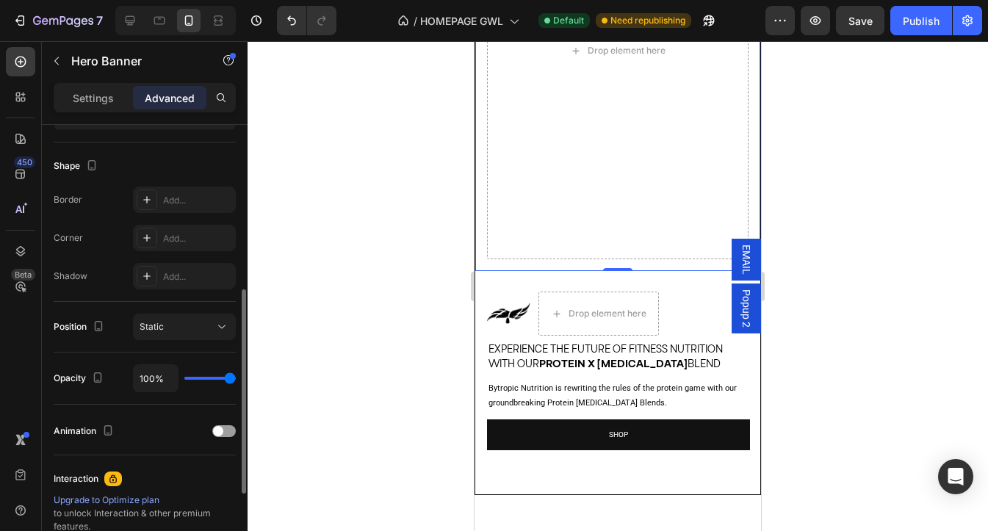
type input "91%"
type input "91"
type input "90%"
type input "90"
type input "89%"
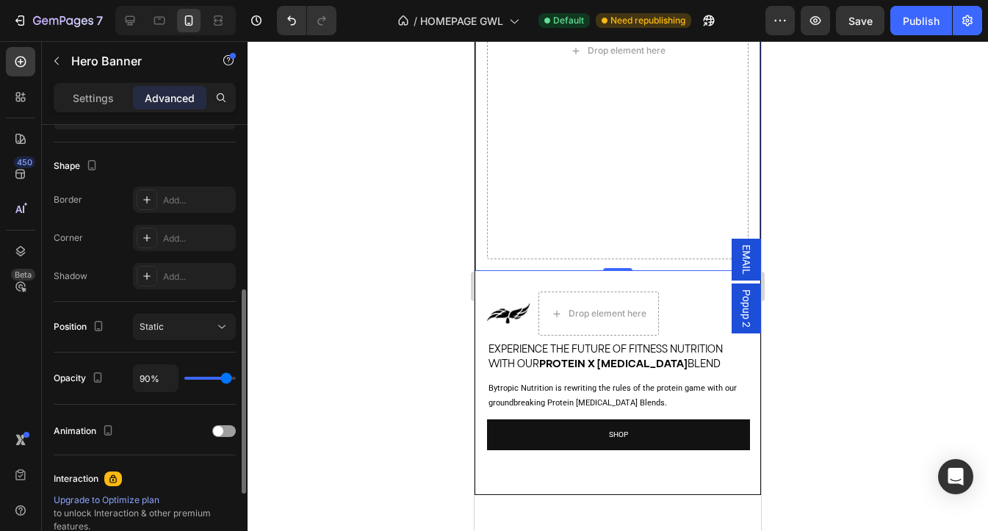
type input "89"
type input "88%"
type input "88"
type input "87%"
type input "87"
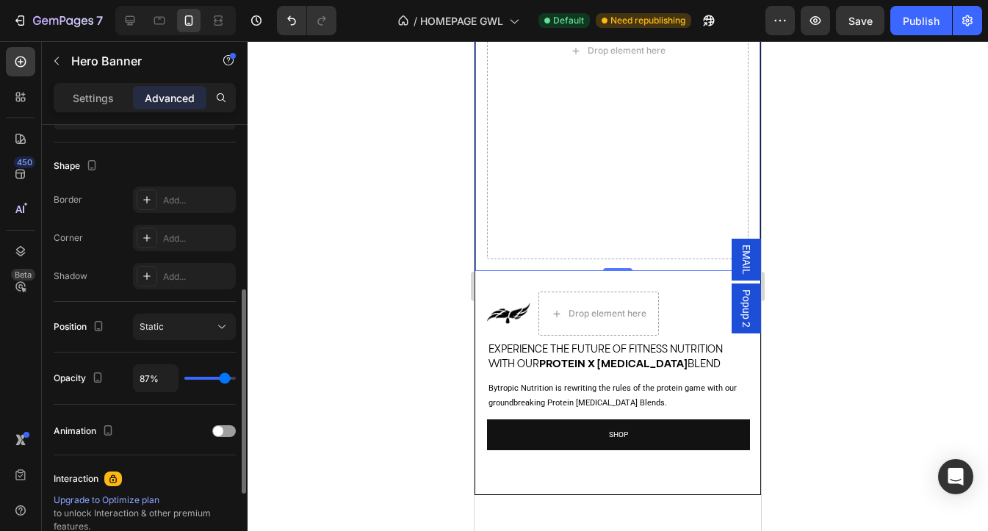
type input "86%"
type input "86"
type input "85%"
type input "85"
type input "84%"
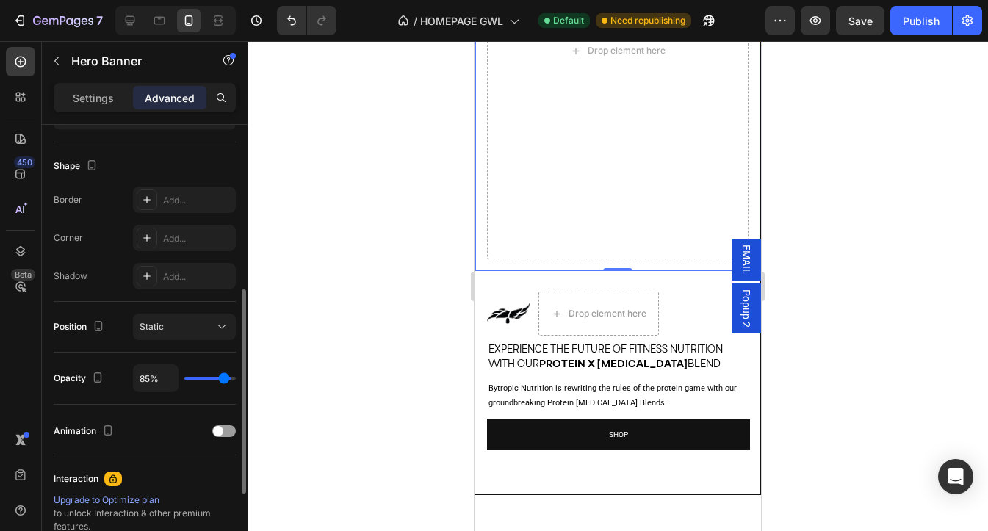
type input "84"
type input "83%"
type input "83"
type input "82%"
type input "82"
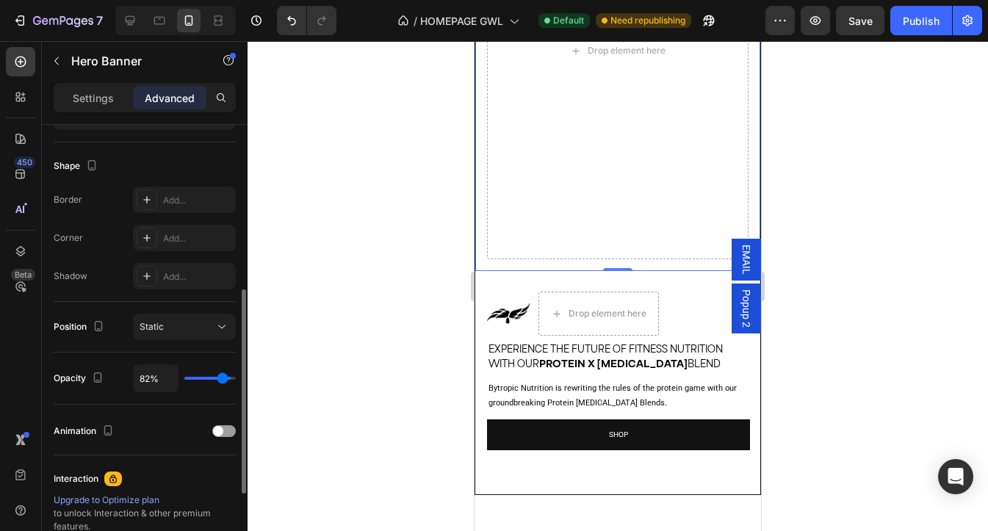
type input "81%"
type input "81"
type input "79%"
type input "79"
type input "78%"
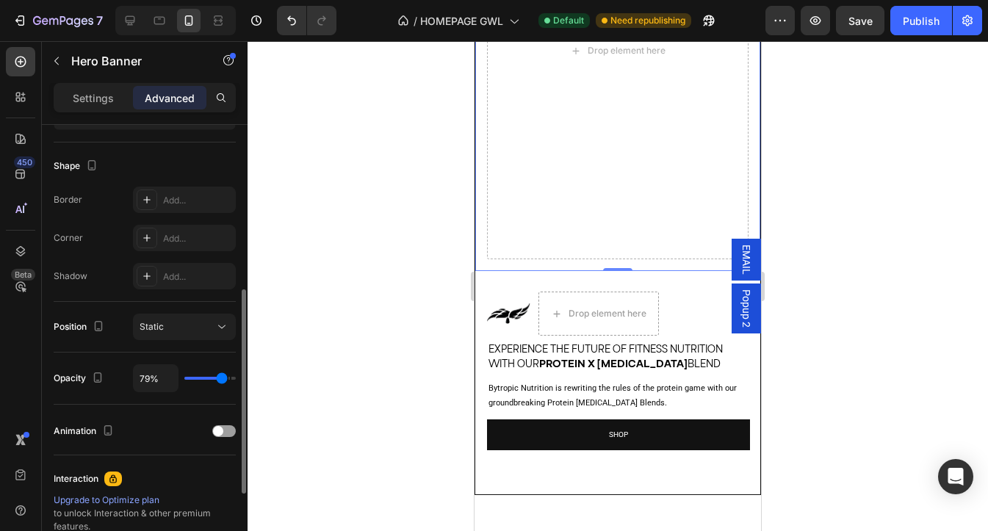
type input "78"
type input "76%"
type input "76"
type input "75%"
type input "75"
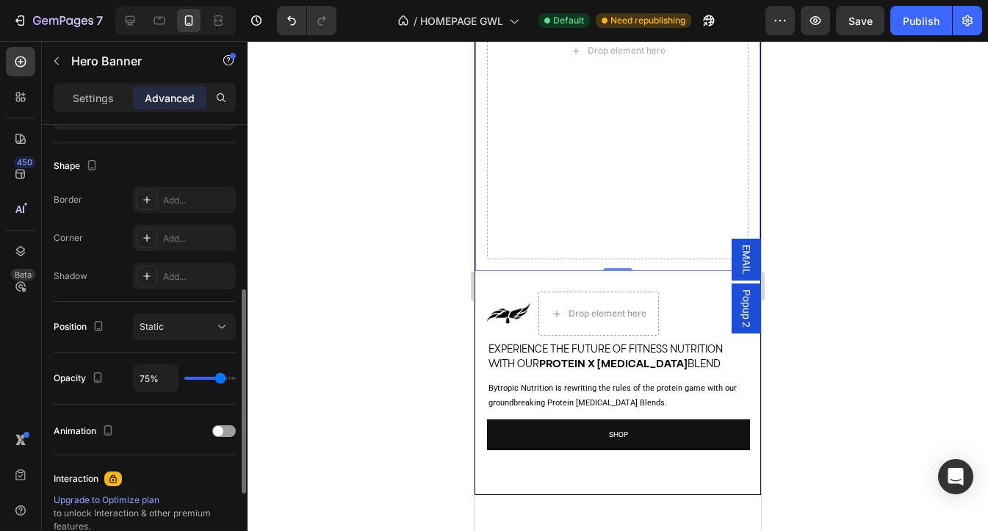
type input "74%"
type input "74"
type input "73%"
type input "73"
type input "71%"
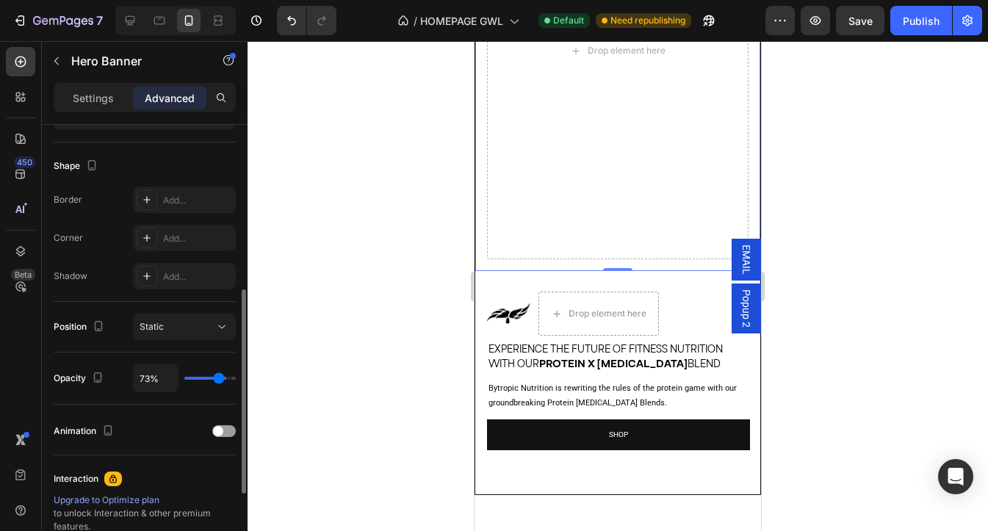
type input "71"
type input "69%"
type input "69"
type input "68%"
type input "68"
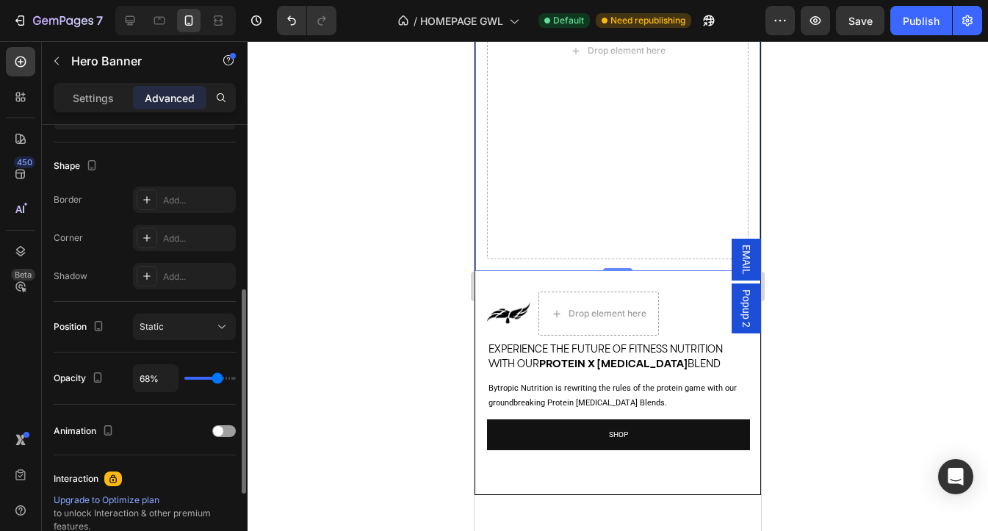
type input "67%"
type input "67"
type input "66%"
type input "66"
type input "64%"
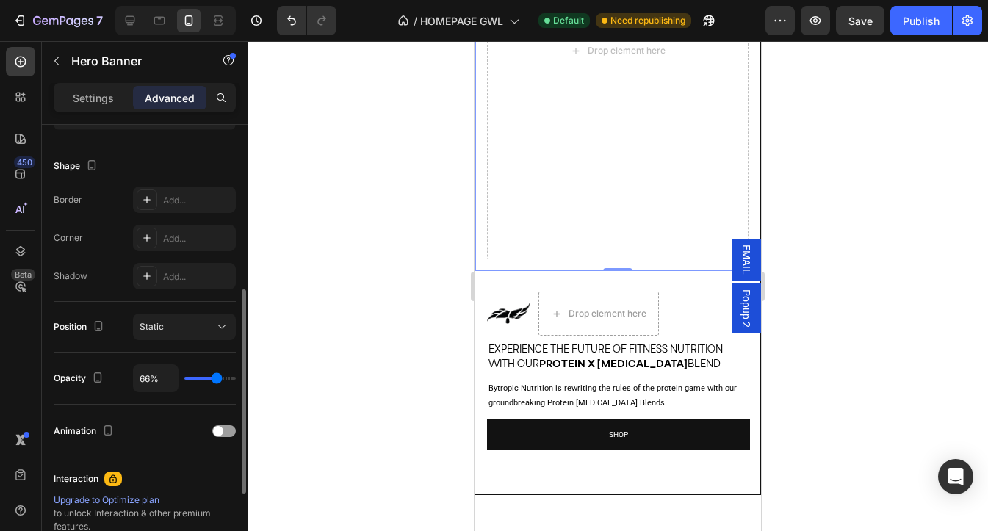
type input "64"
type input "63%"
type input "63"
type input "61%"
type input "61"
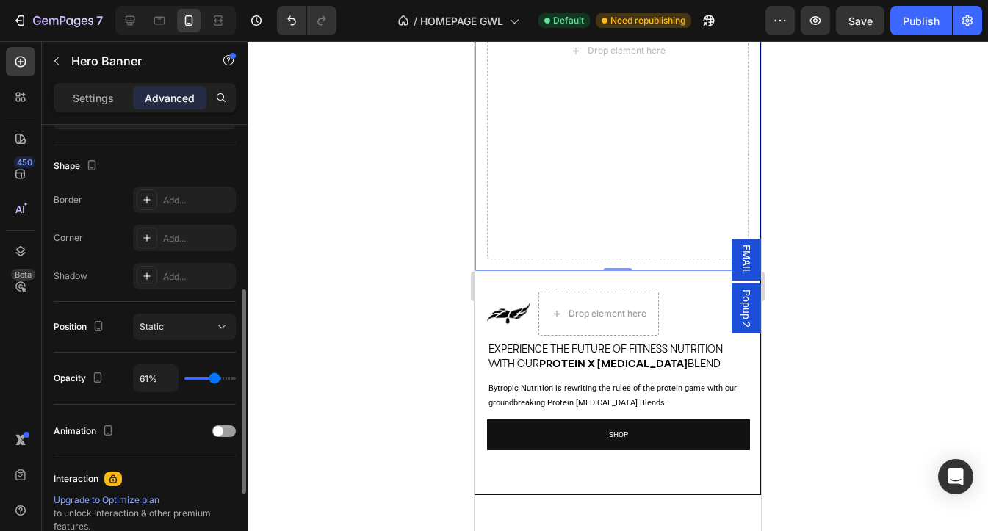
type input "60%"
type input "60"
type input "58%"
type input "58"
type input "57%"
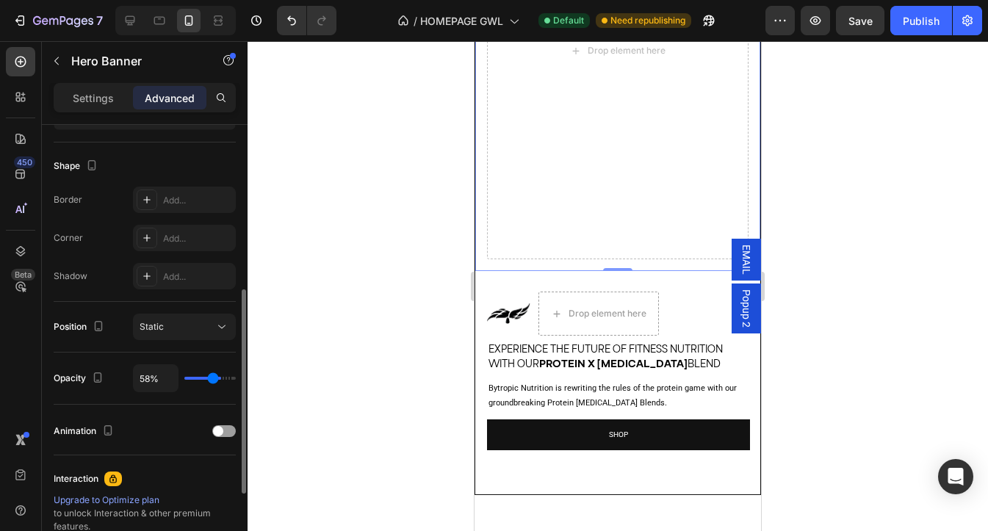
type input "57"
type input "55%"
type input "55"
type input "54%"
type input "54"
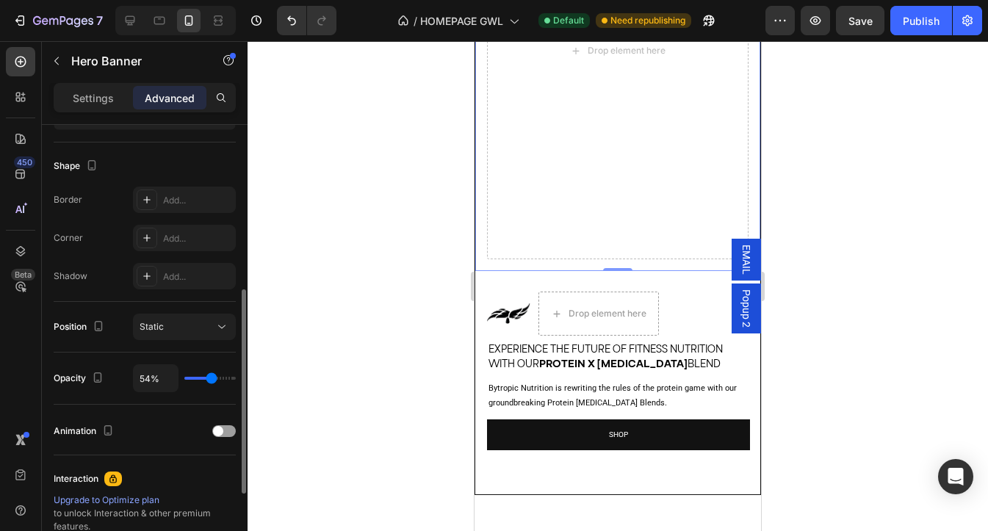
type input "53%"
type input "53"
type input "51%"
type input "51"
type input "49%"
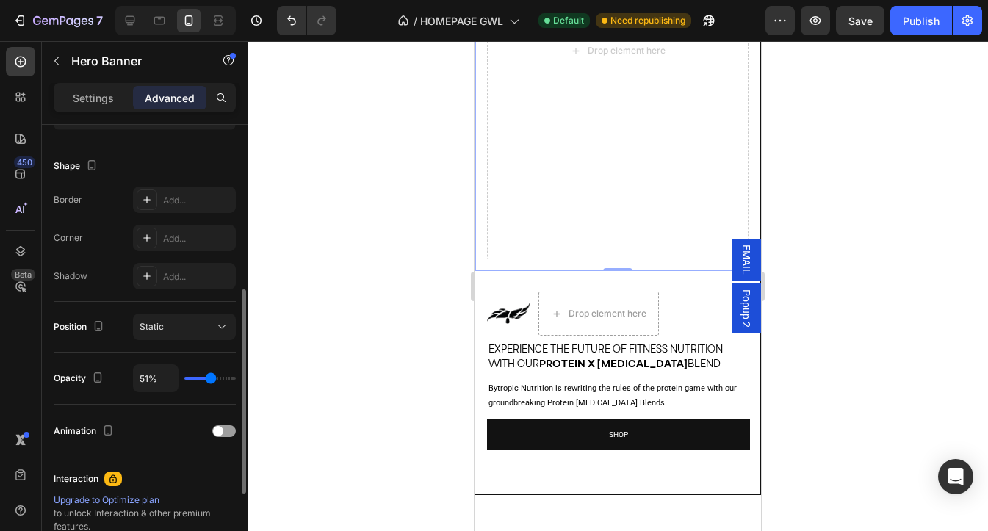
type input "49"
type input "46%"
type input "46"
type input "45%"
type input "45"
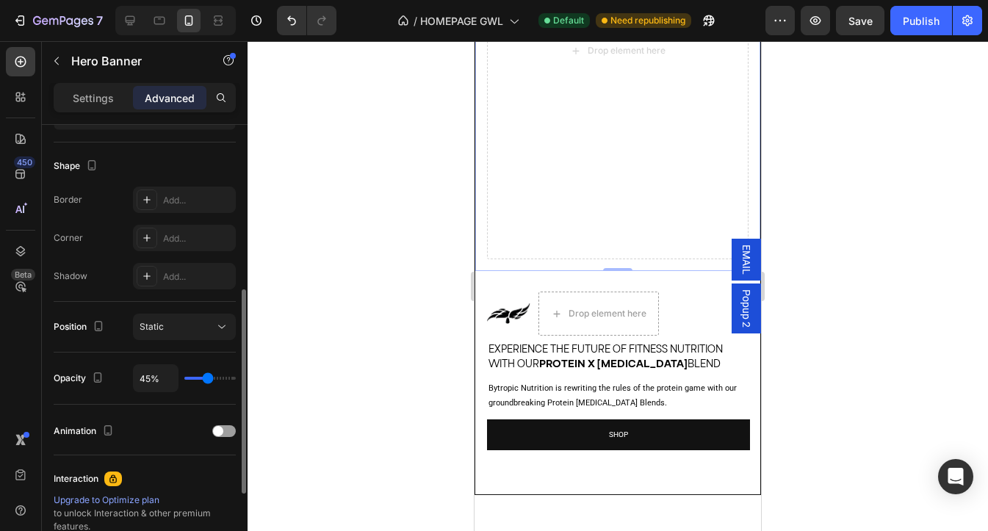
type input "47%"
type input "47"
type input "48%"
type input "48"
type input "49%"
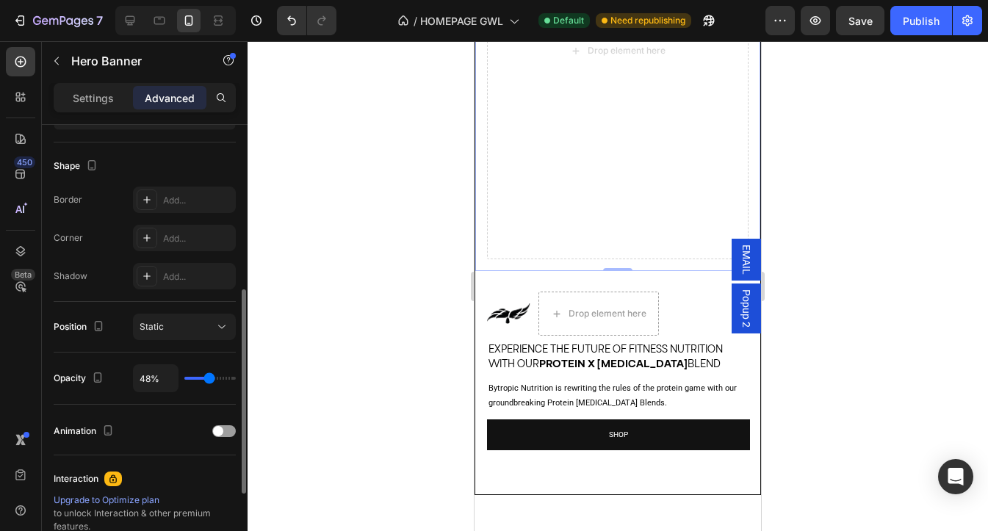
type input "49"
type input "50%"
type input "50"
type input "51%"
type input "51"
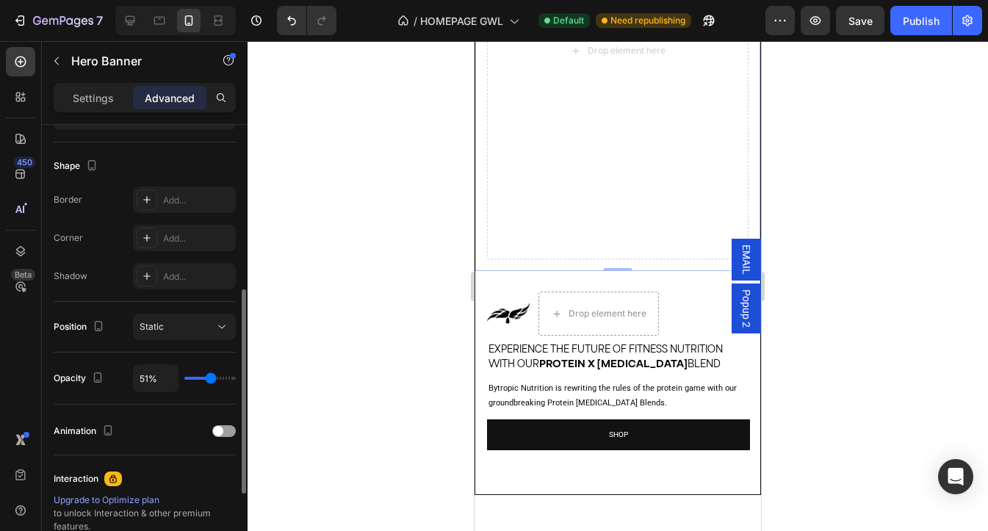
type input "52%"
type input "52"
type input "53%"
type input "53"
type input "54%"
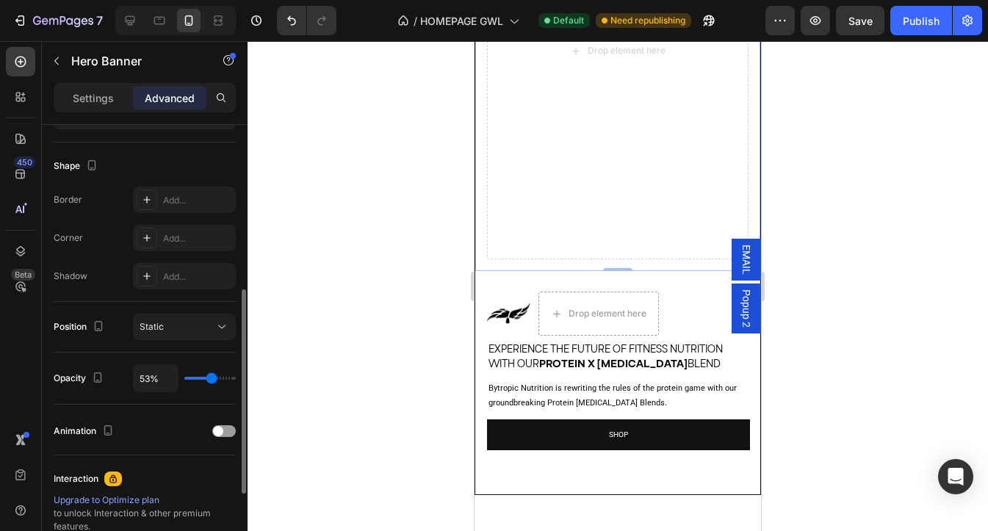
type input "54"
type input "55%"
type input "55"
type input "56%"
type input "56"
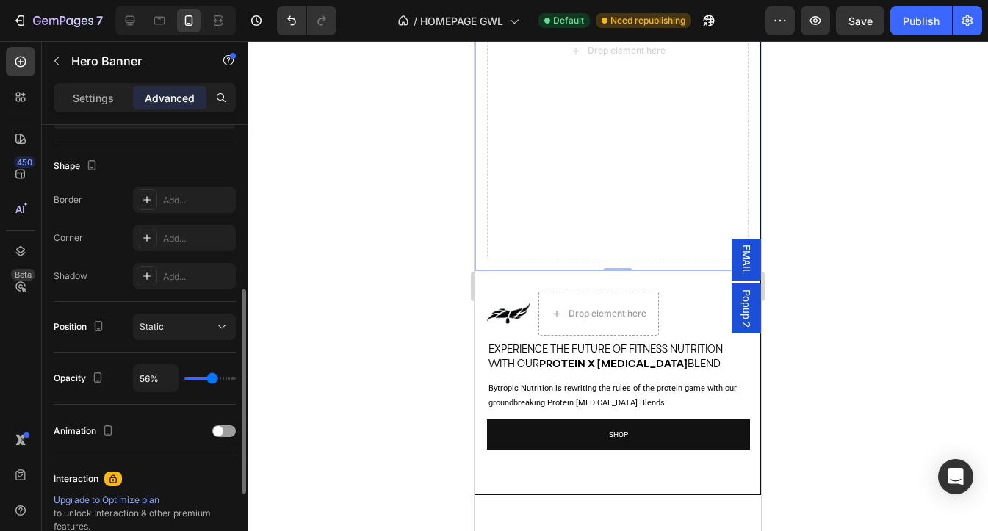
type input "57%"
type input "57"
type input "58%"
type input "58"
type input "59%"
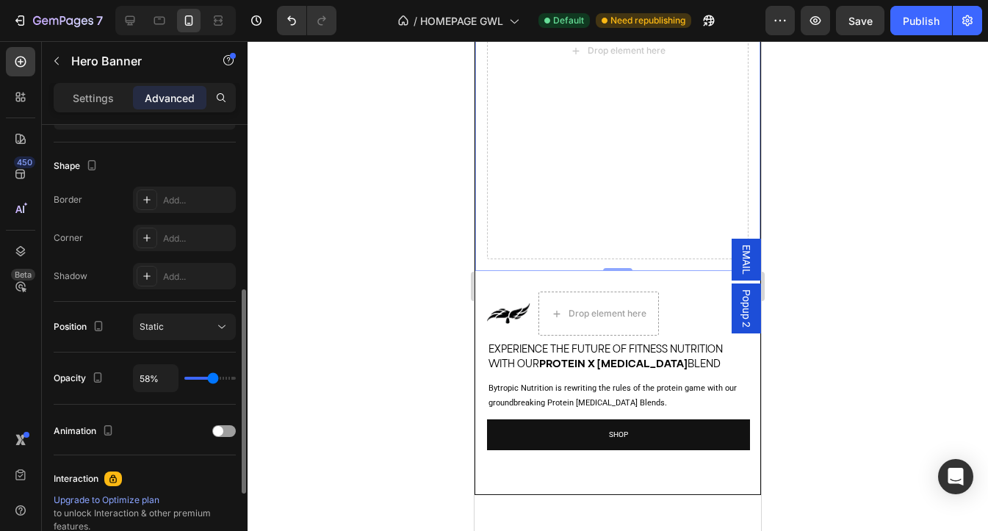
type input "59"
type input "60%"
type input "60"
type input "61%"
type input "61"
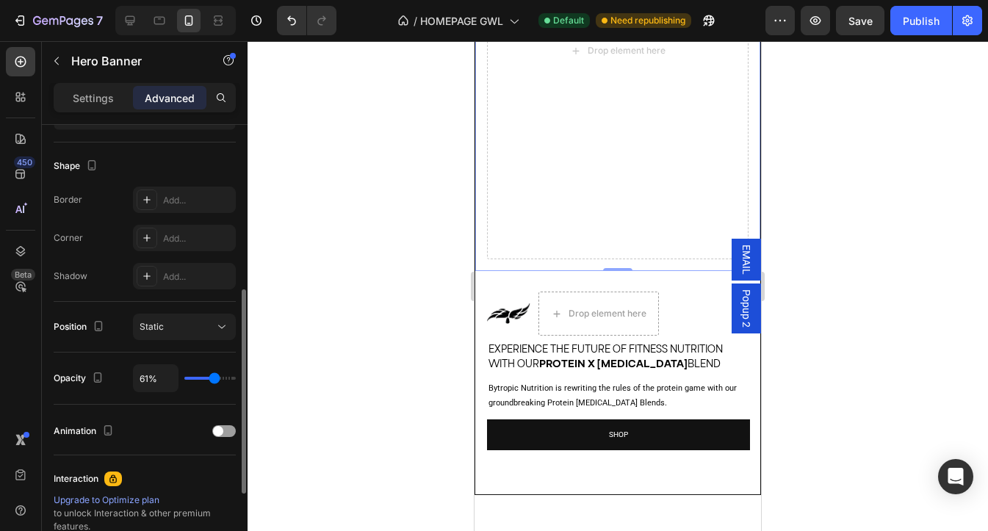
type input "62%"
type input "62"
type input "65%"
type input "65"
type input "66%"
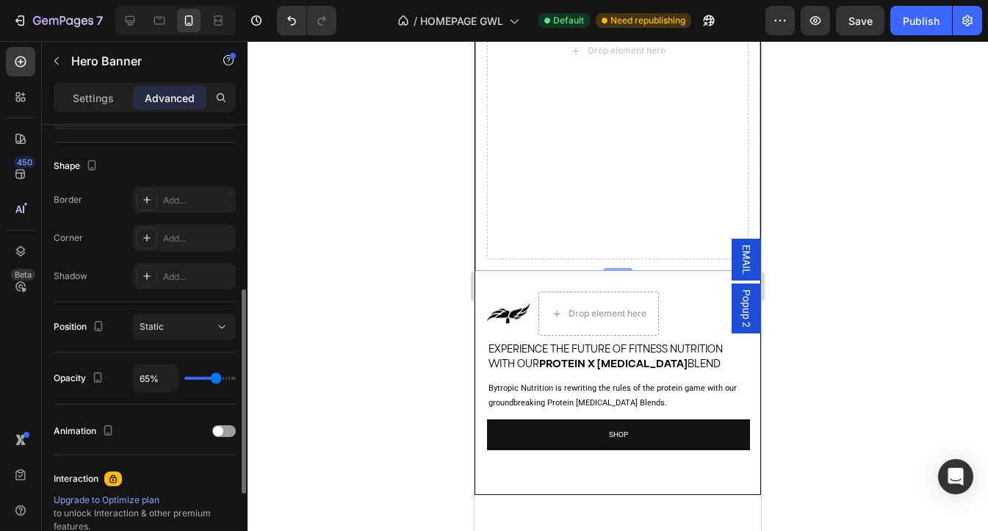
type input "66"
type input "70%"
type input "70"
type input "82%"
type input "82"
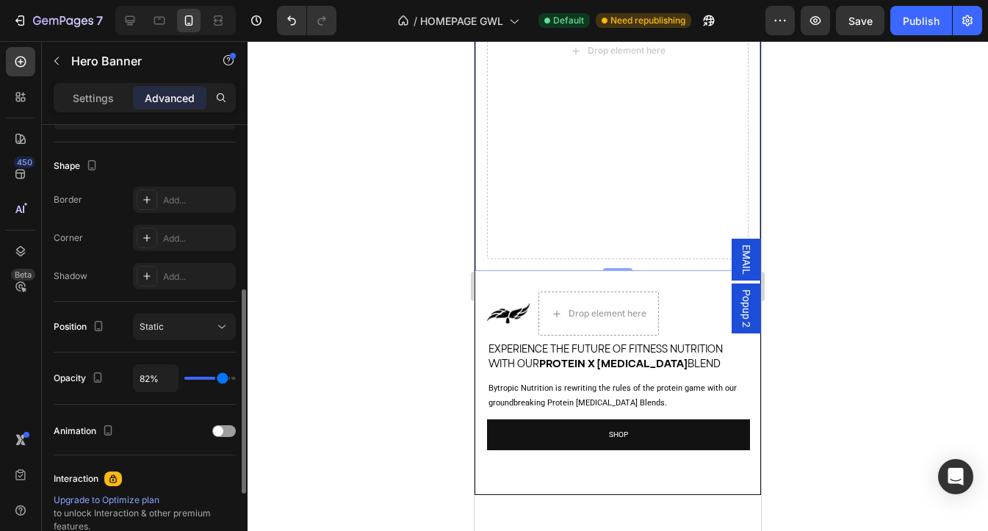
type input "98%"
type input "98"
type input "100%"
type input "100"
drag, startPoint x: 225, startPoint y: 380, endPoint x: 246, endPoint y: 387, distance: 21.8
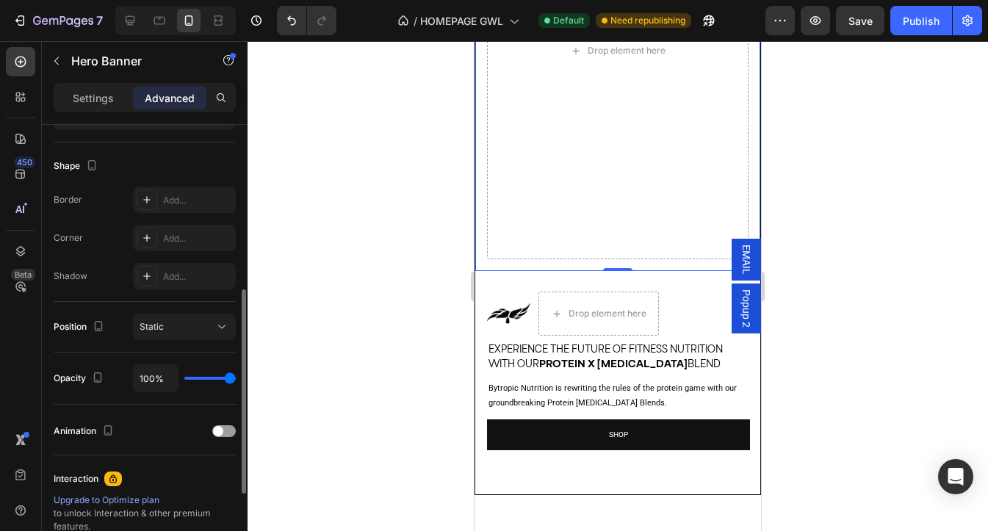
click at [236, 380] on input "range" at bounding box center [209, 378] width 51 height 3
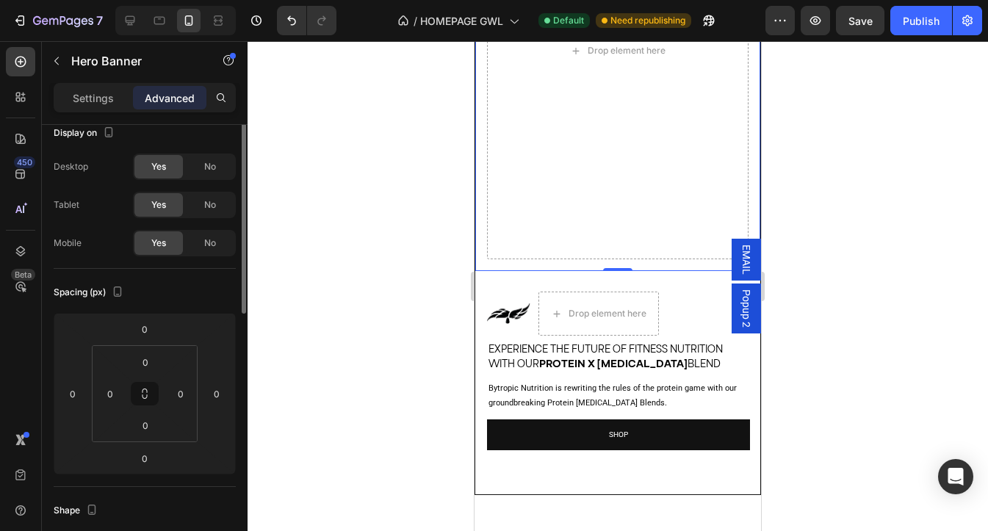
scroll to position [0, 0]
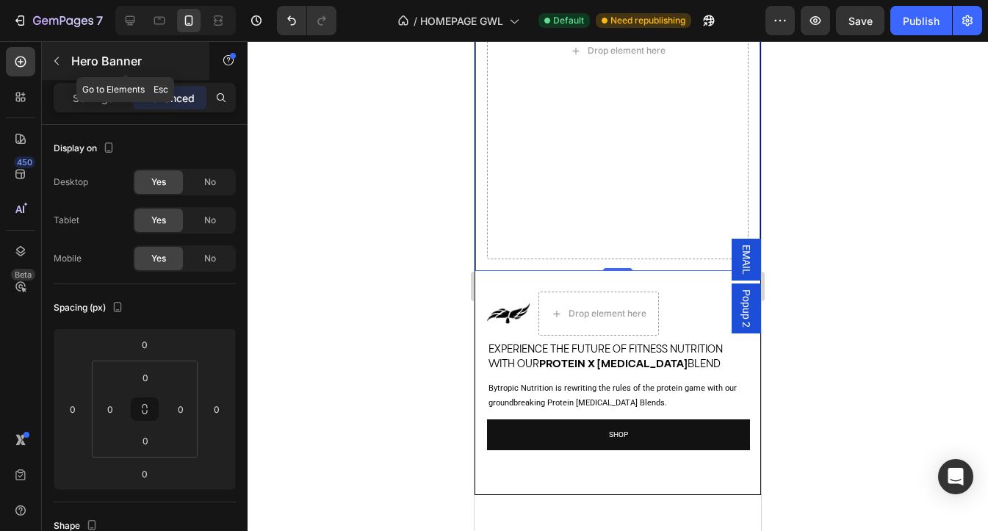
click at [56, 59] on icon "button" at bounding box center [56, 61] width 4 height 8
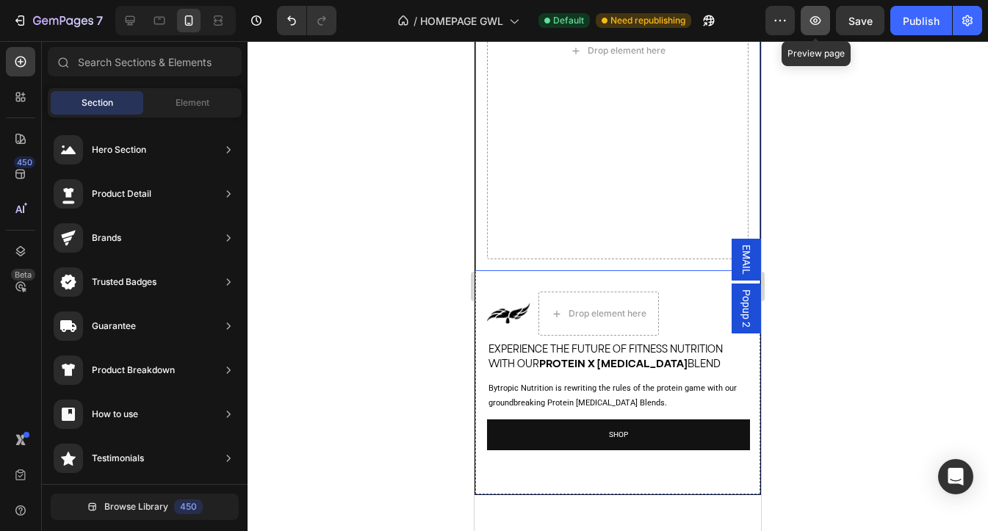
click at [814, 19] on icon "button" at bounding box center [815, 20] width 15 height 15
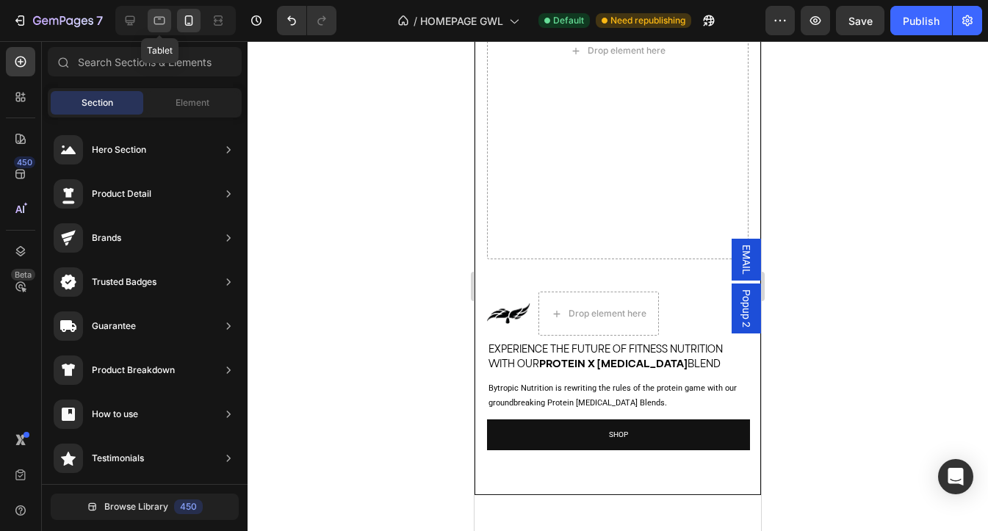
click at [157, 28] on div at bounding box center [159, 20] width 23 height 23
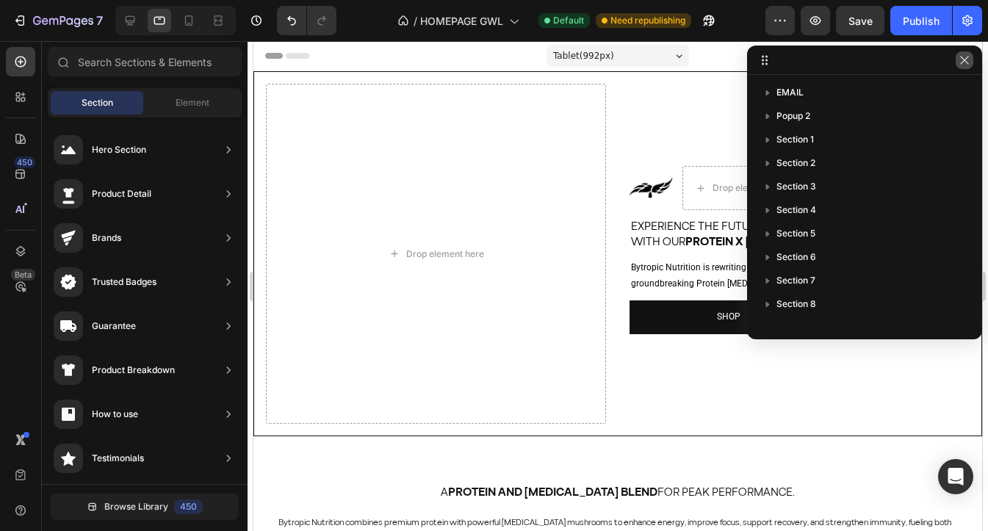
click at [963, 62] on icon "button" at bounding box center [964, 60] width 12 height 12
